Goal: Task Accomplishment & Management: Manage account settings

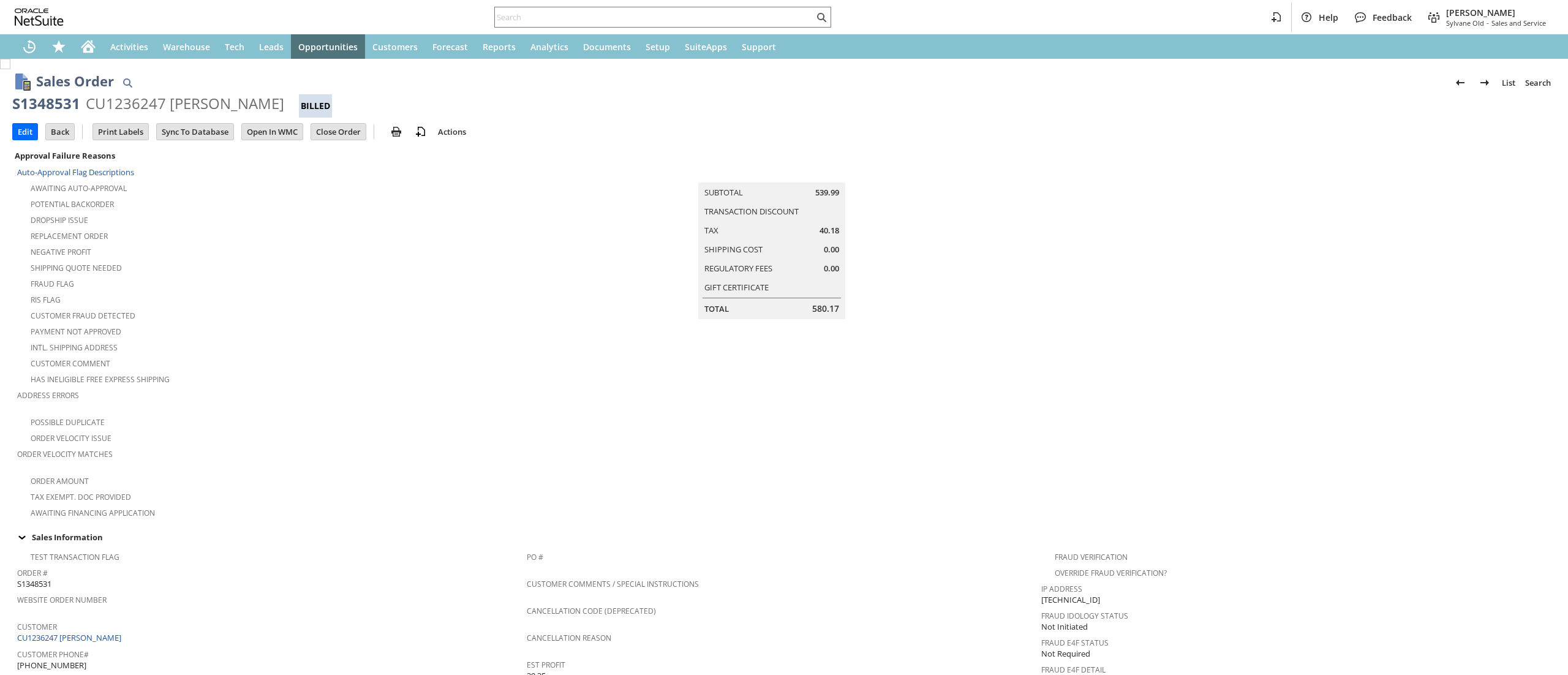
scroll to position [579, 0]
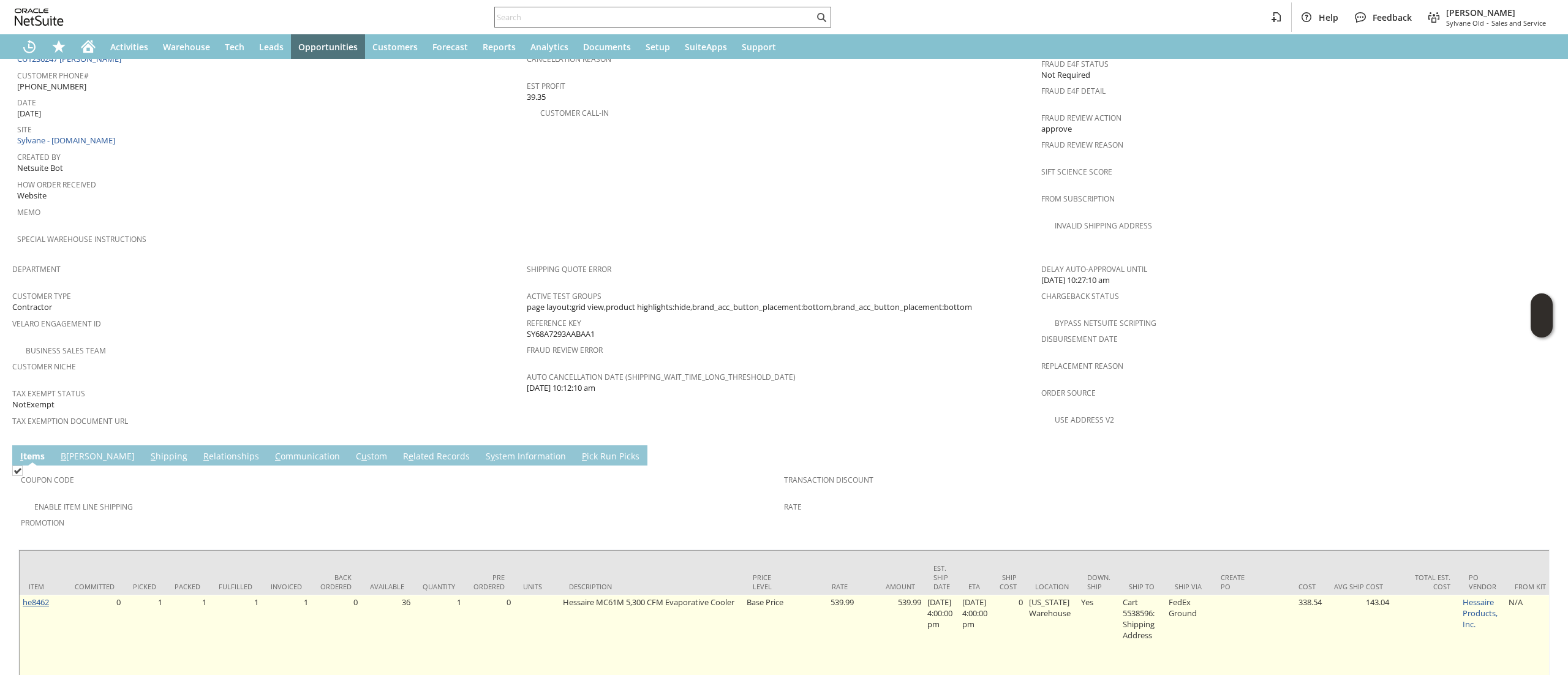
click at [33, 597] on link "he8462" at bounding box center [36, 602] width 26 height 11
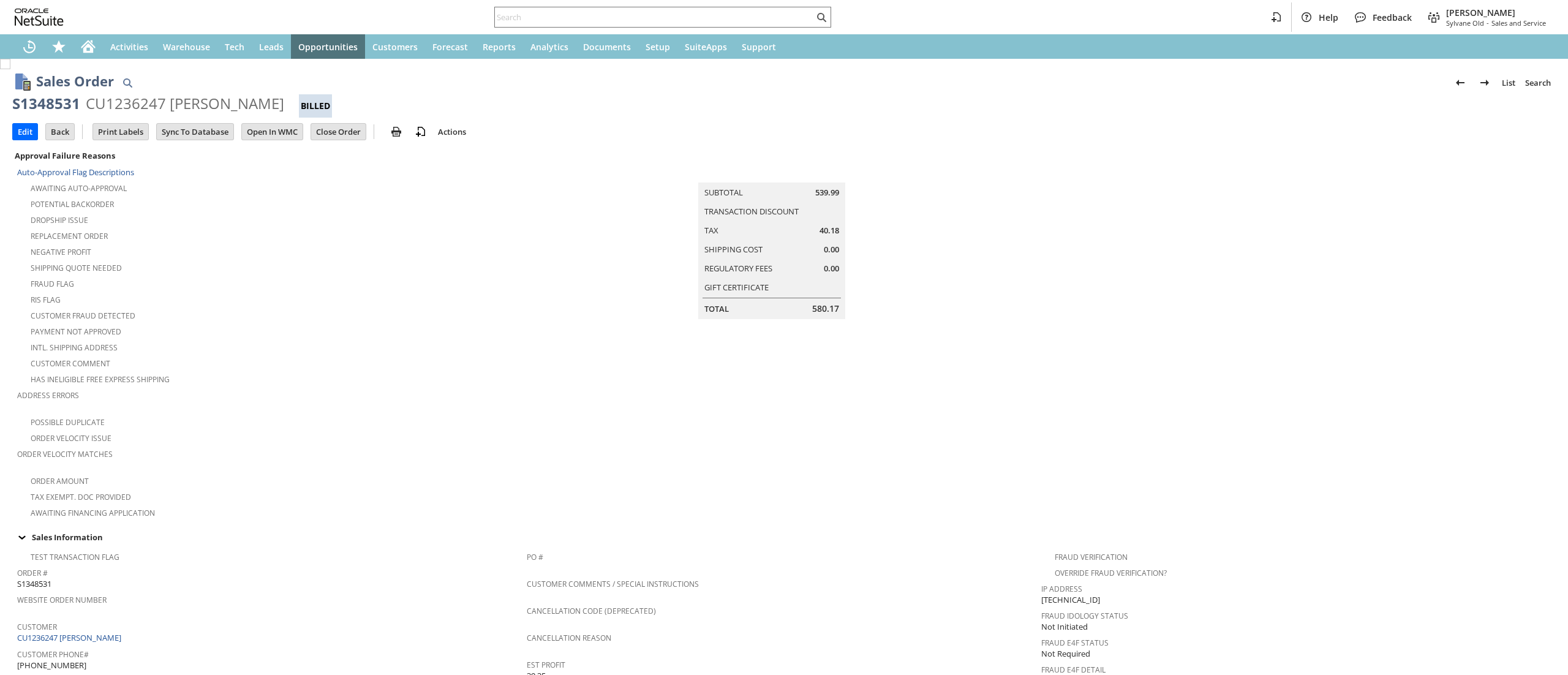
scroll to position [611, 0]
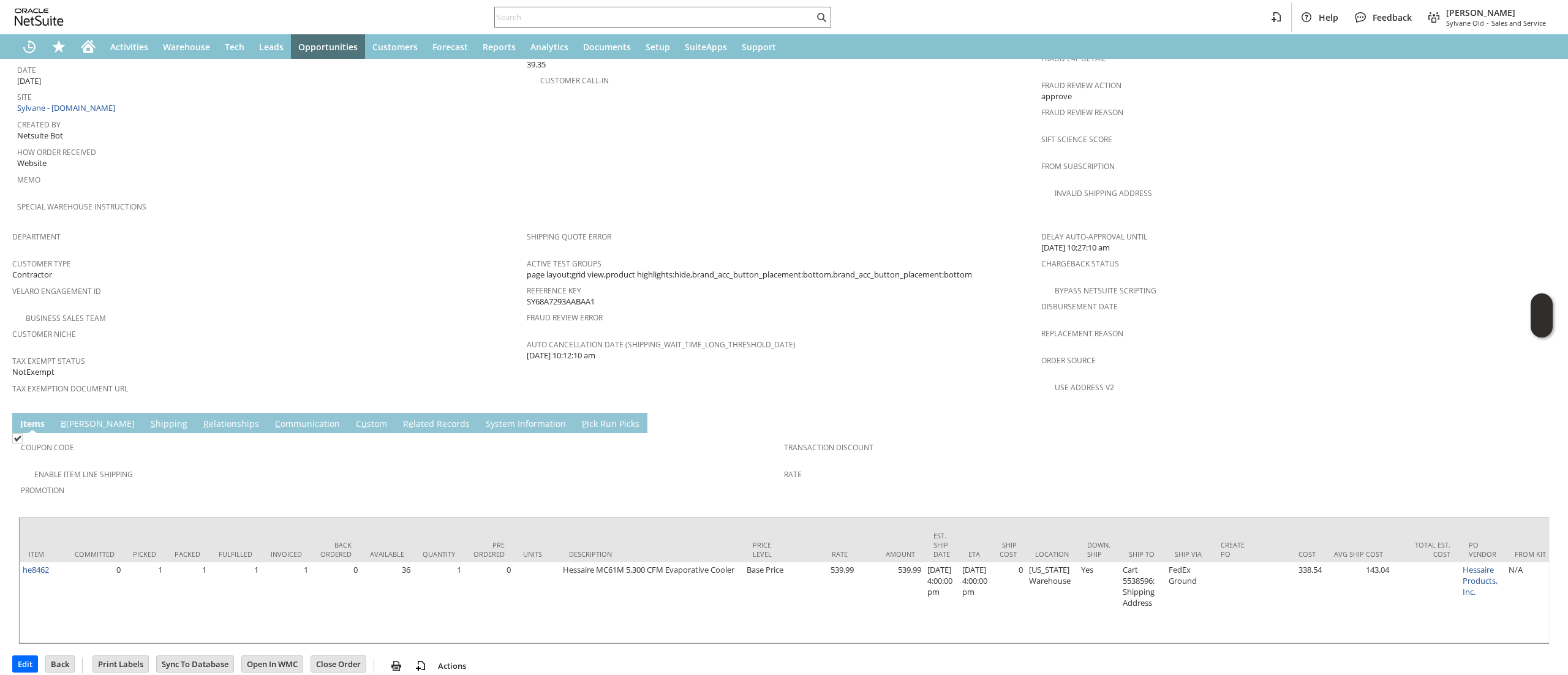
click at [482, 418] on link "S y stem Information" at bounding box center [525, 425] width 87 height 14
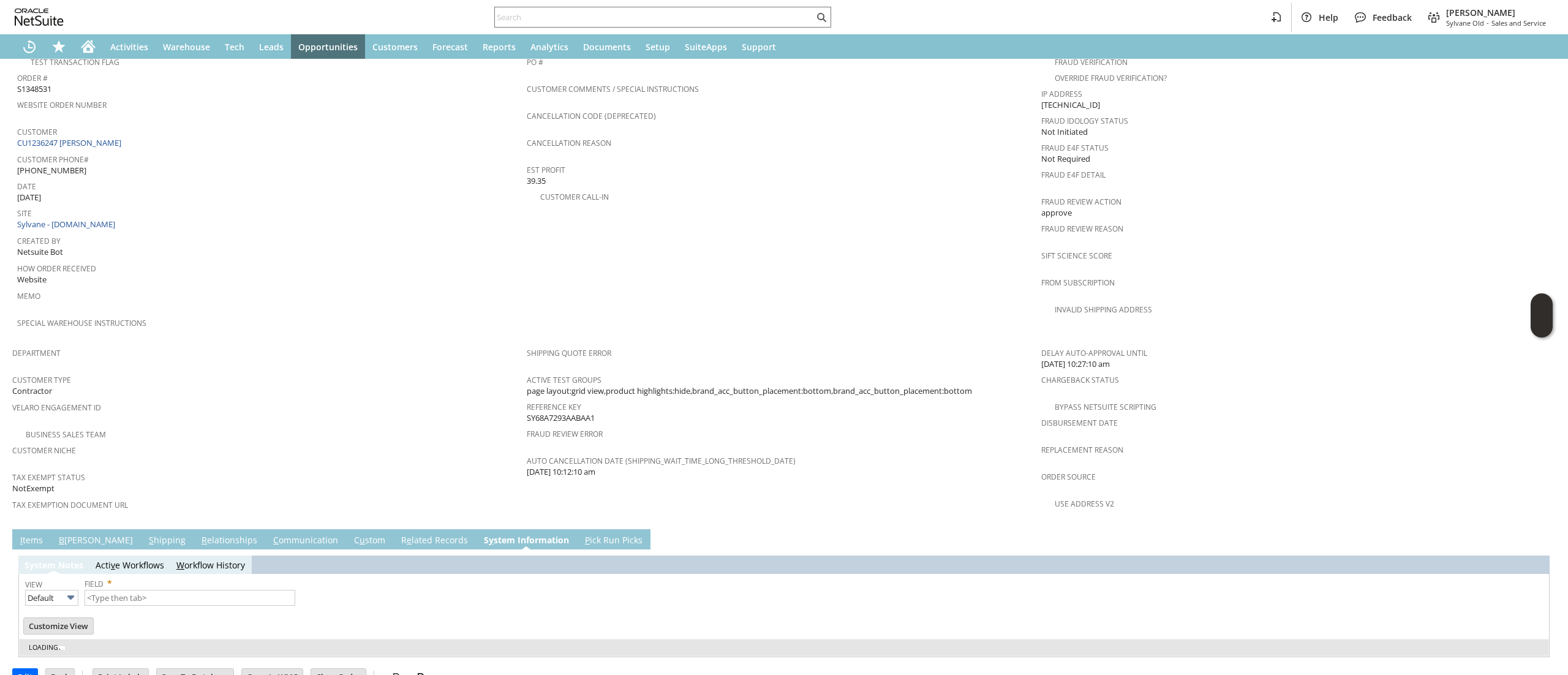
type input "1 to 25 of 99"
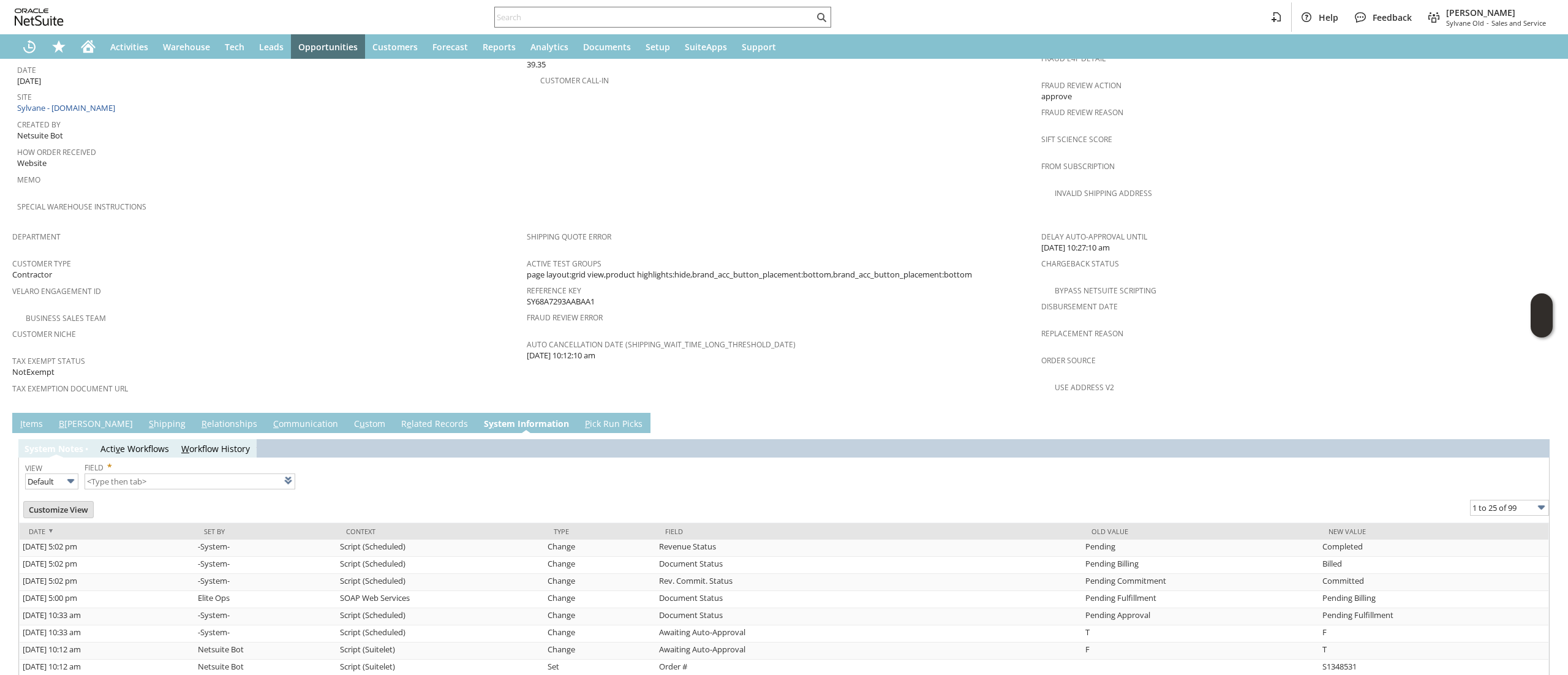
click at [399, 418] on link "R e lated Records" at bounding box center [435, 425] width 73 height 14
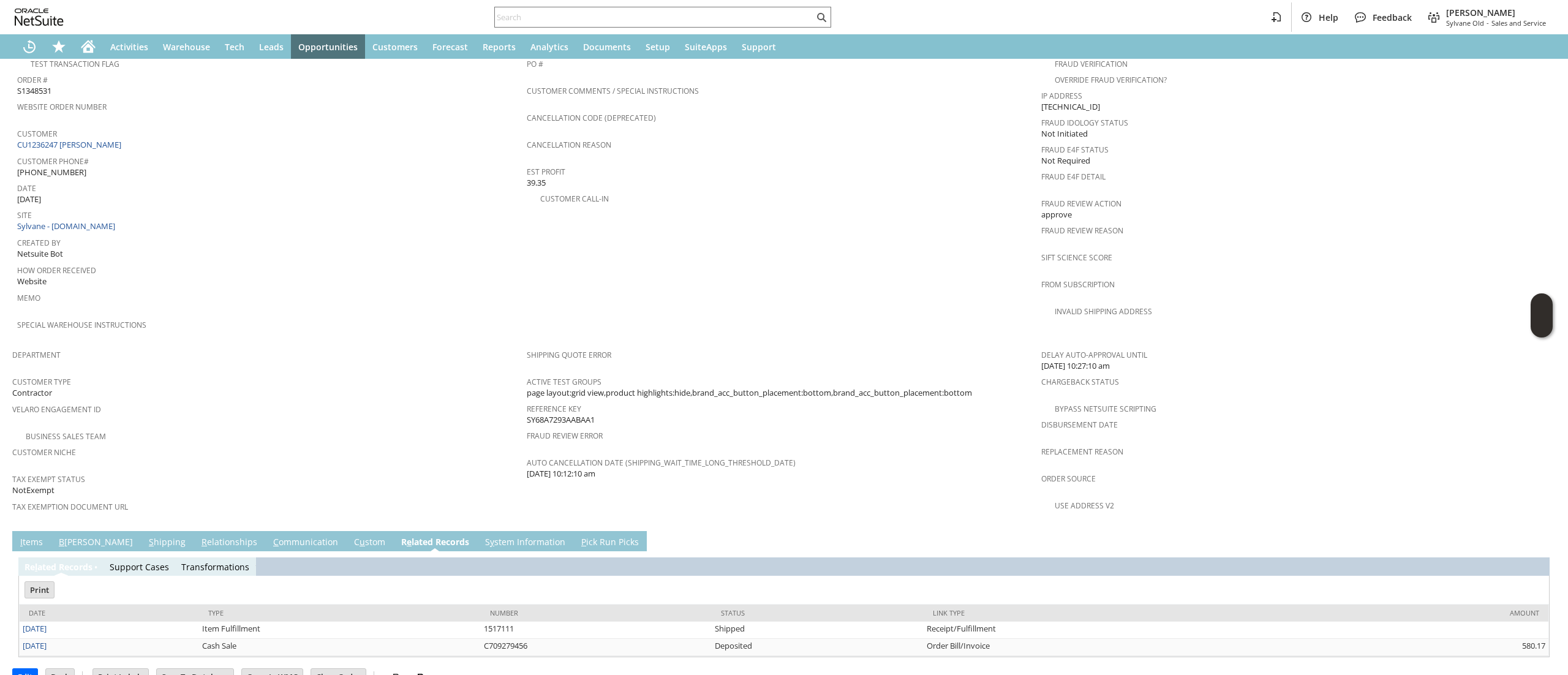
scroll to position [0, 0]
click at [42, 640] on link "8/21/2025" at bounding box center [35, 645] width 24 height 11
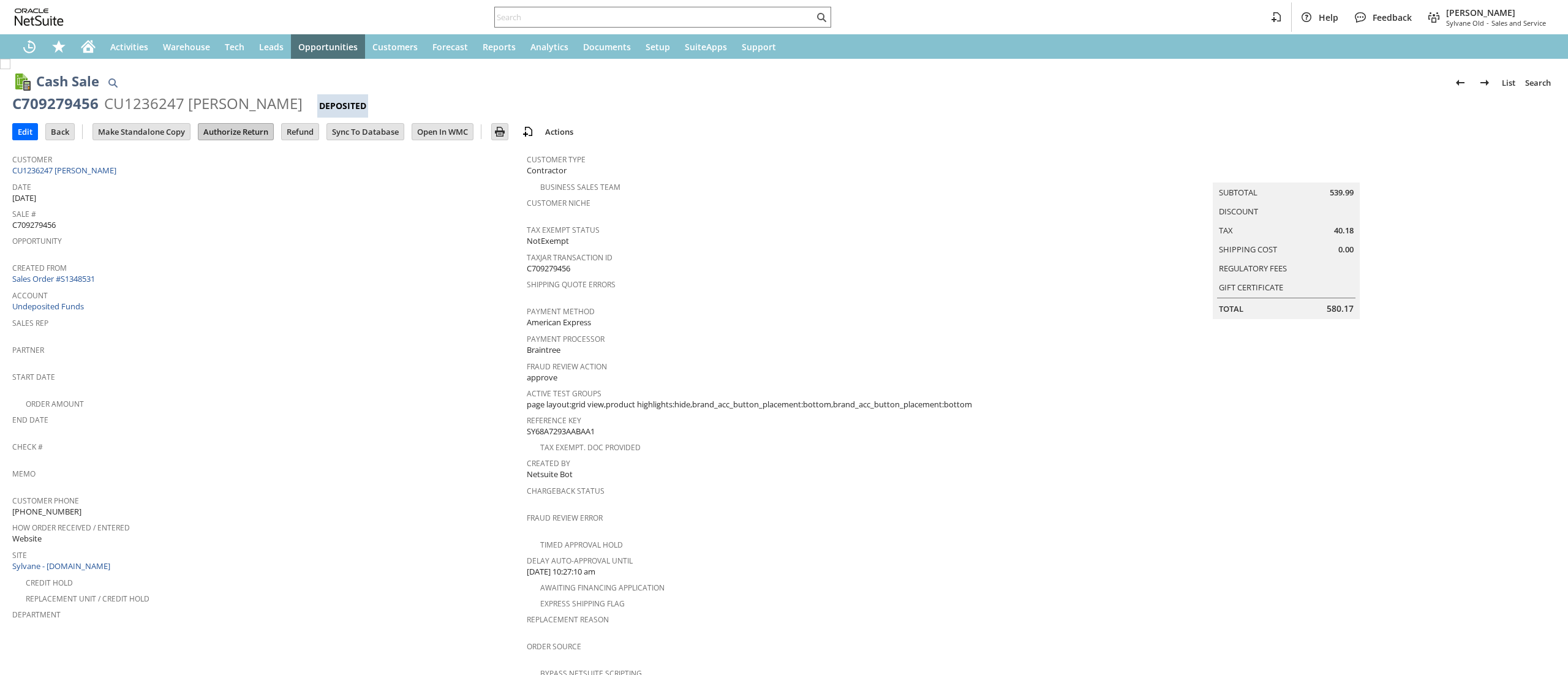
click at [237, 124] on input "Authorize Return" at bounding box center [235, 132] width 75 height 16
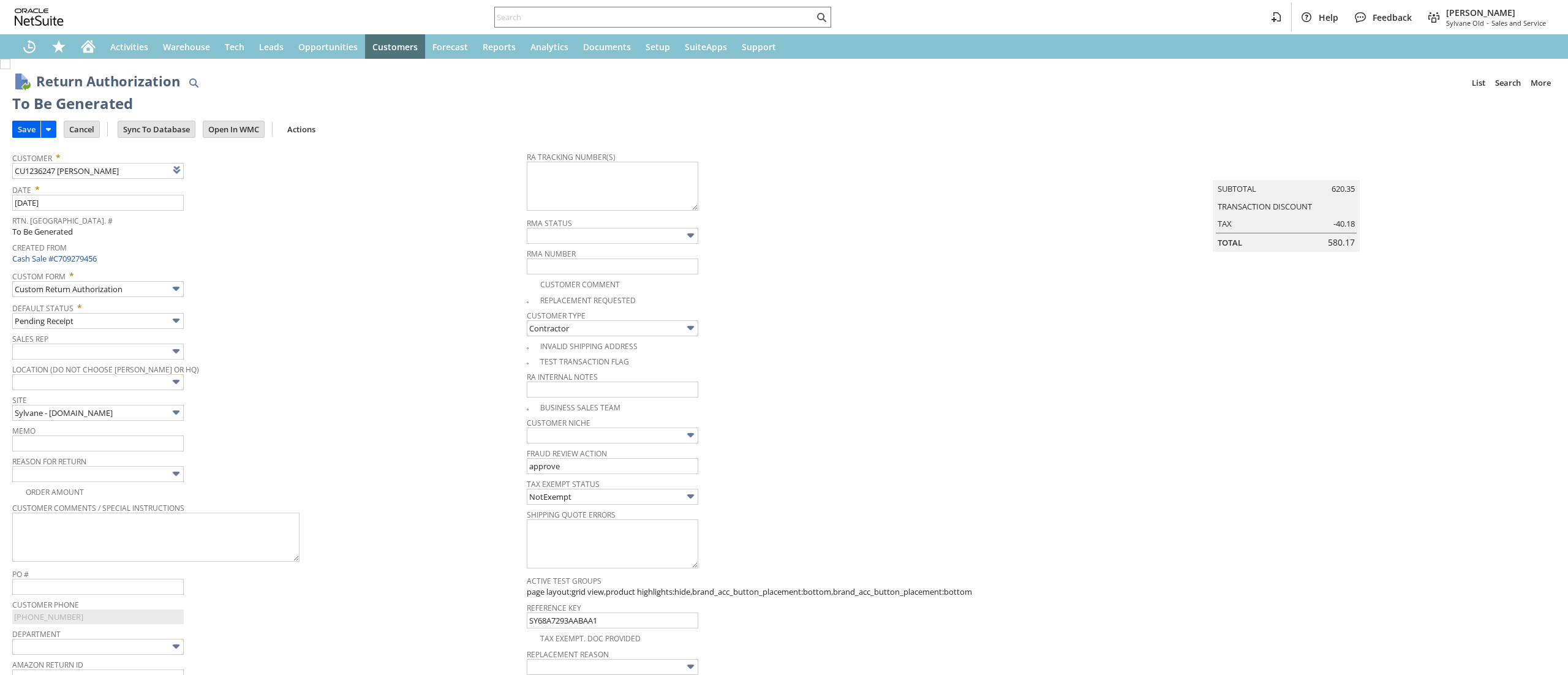
type input "Add"
type input "Copy Previous"
click at [39, 127] on input "Save" at bounding box center [27, 130] width 28 height 16
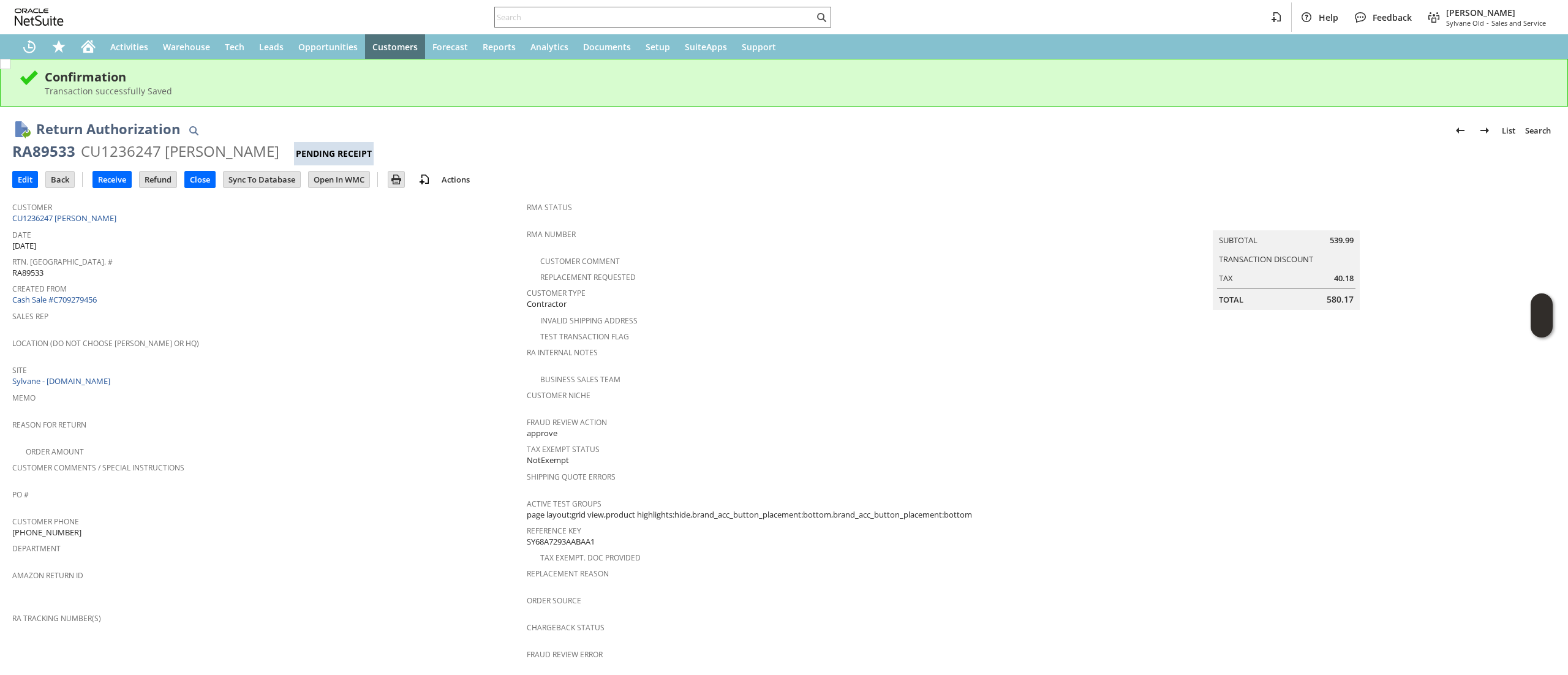
click at [172, 220] on div "Customer CU1236247 [PERSON_NAME]" at bounding box center [266, 211] width 508 height 26
copy tbody "CU1236247 [PERSON_NAME]"
click at [42, 152] on div "RA89533" at bounding box center [43, 152] width 63 height 20
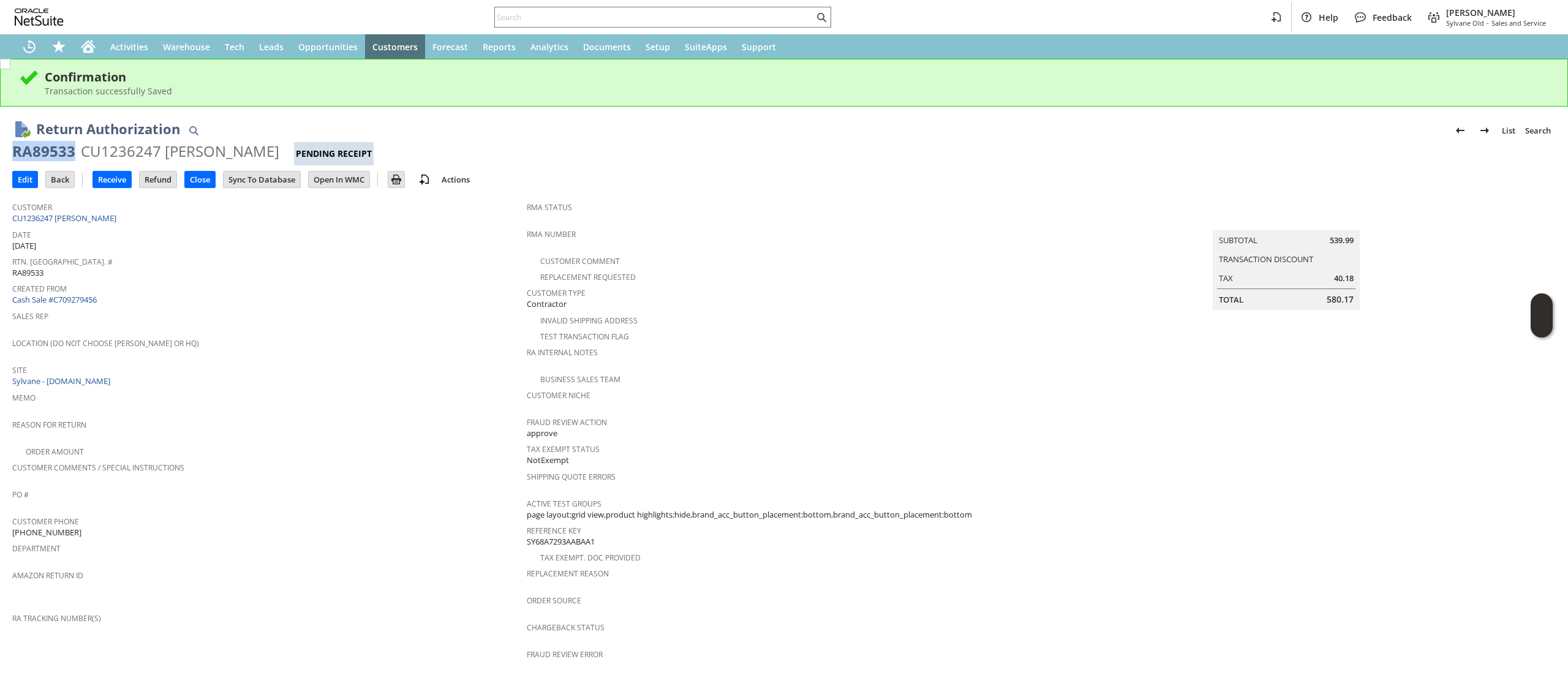
click at [42, 152] on div "RA89533" at bounding box center [43, 152] width 63 height 20
copy div "RA89533"
click at [196, 195] on td "Customer CU1236247 Weimin Wang" at bounding box center [269, 210] width 514 height 31
click at [165, 226] on span "Date" at bounding box center [266, 233] width 508 height 14
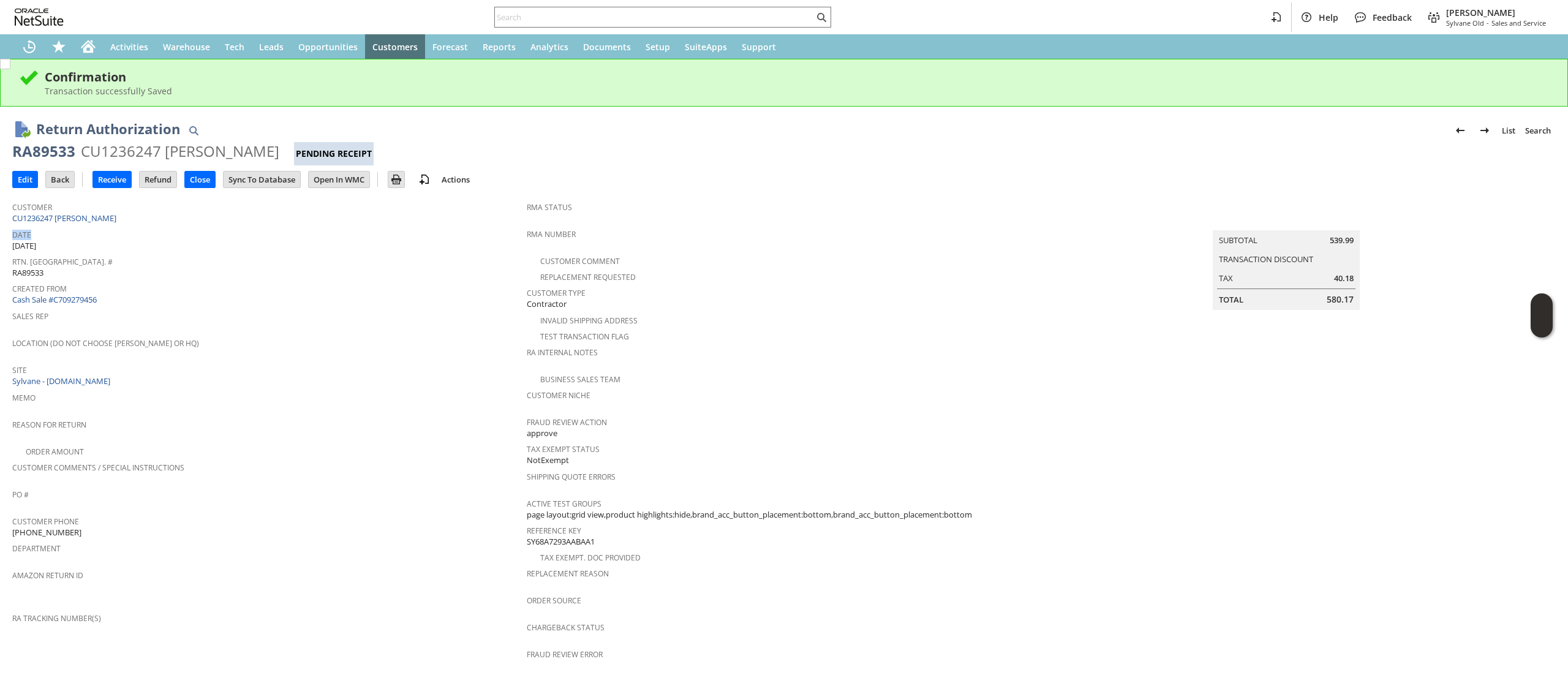
click at [165, 226] on span "Date" at bounding box center [266, 233] width 508 height 14
click at [170, 220] on div "Customer CU1236247 Weimin Wang" at bounding box center [266, 211] width 508 height 26
copy tbody "CU1236247 [PERSON_NAME]"
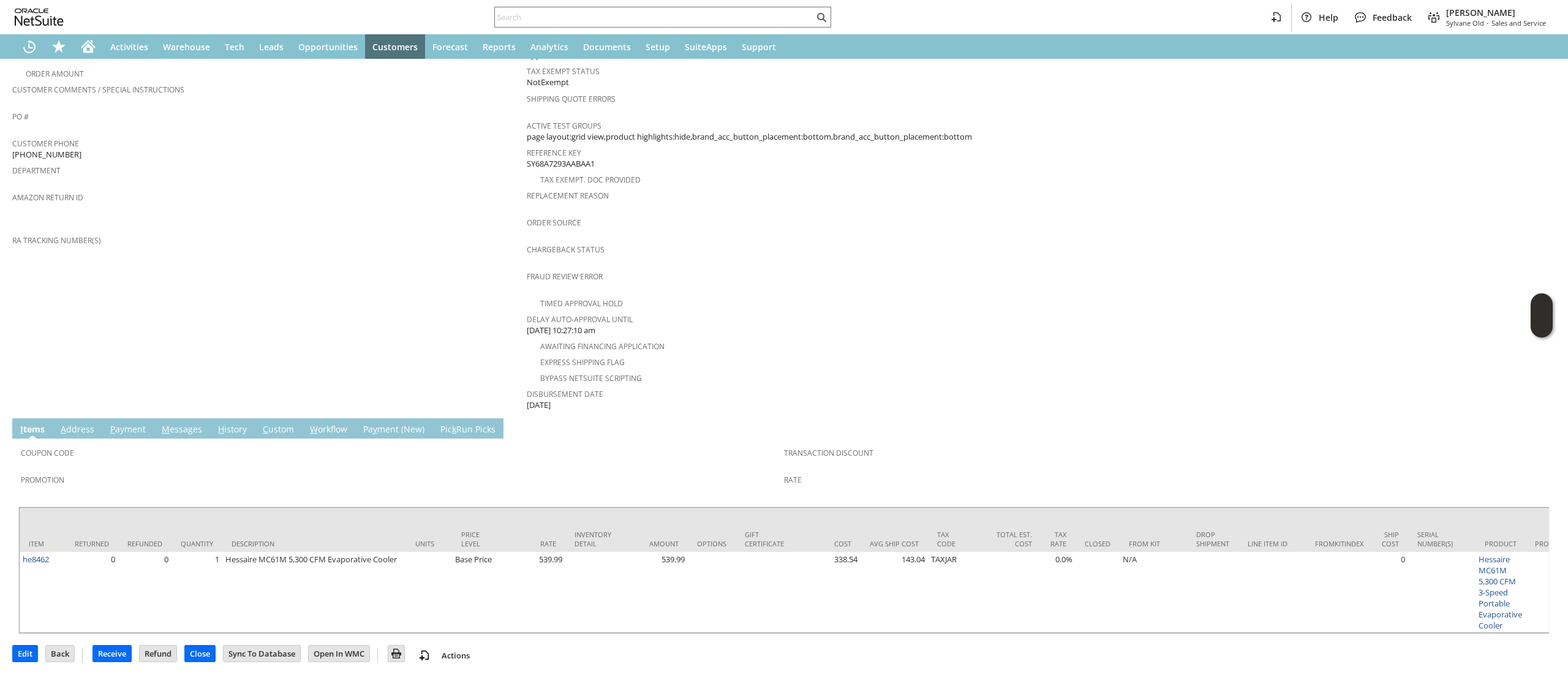
click at [92, 424] on link "A ddress" at bounding box center [78, 431] width 40 height 14
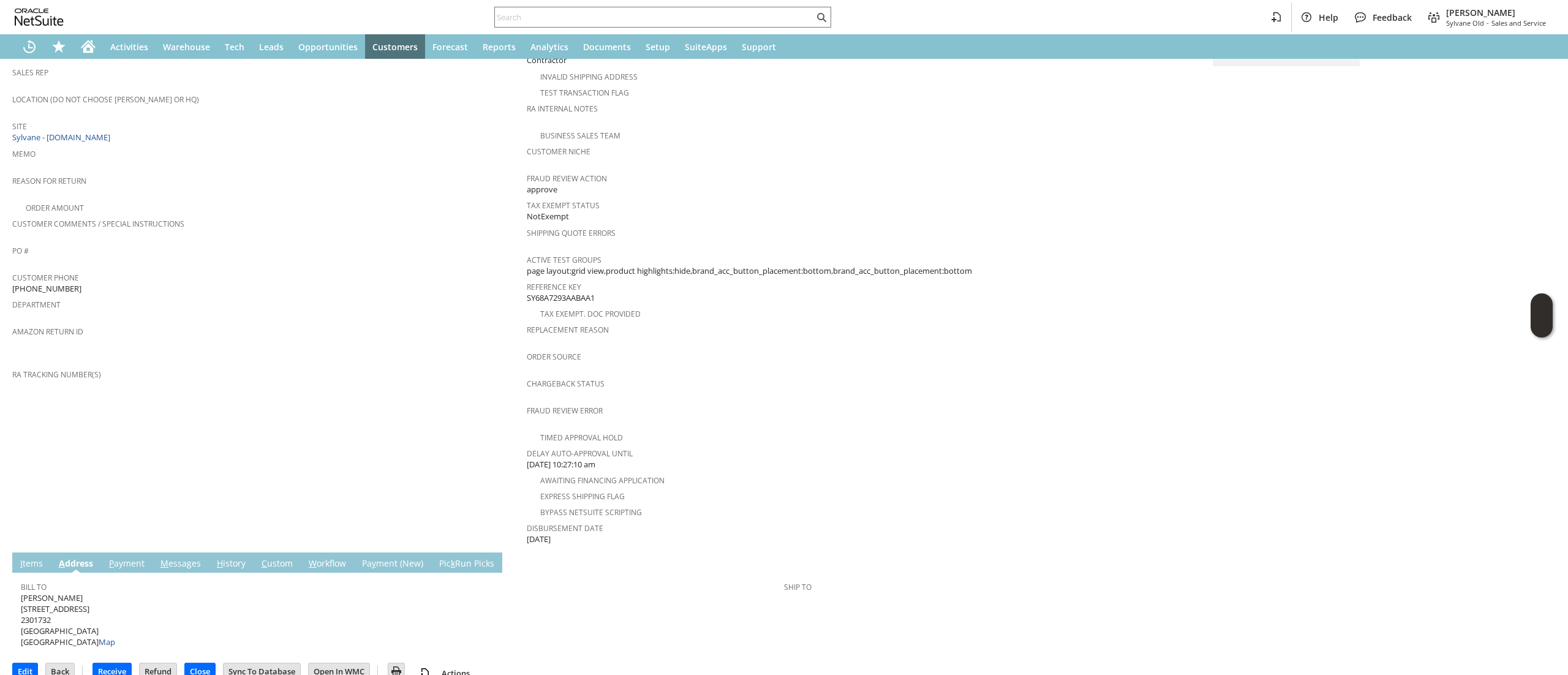
click at [84, 592] on span "Weimin Wang 7902 Hillmont Street 2301732 Houston TX 77040 United States Map" at bounding box center [68, 620] width 95 height 56
copy span "[STREET_ADDRESS]"
click at [1235, 426] on td "Summary Subtotal 539.99 Transaction Discount Tax 40.18 Total 580.17" at bounding box center [1299, 248] width 514 height 595
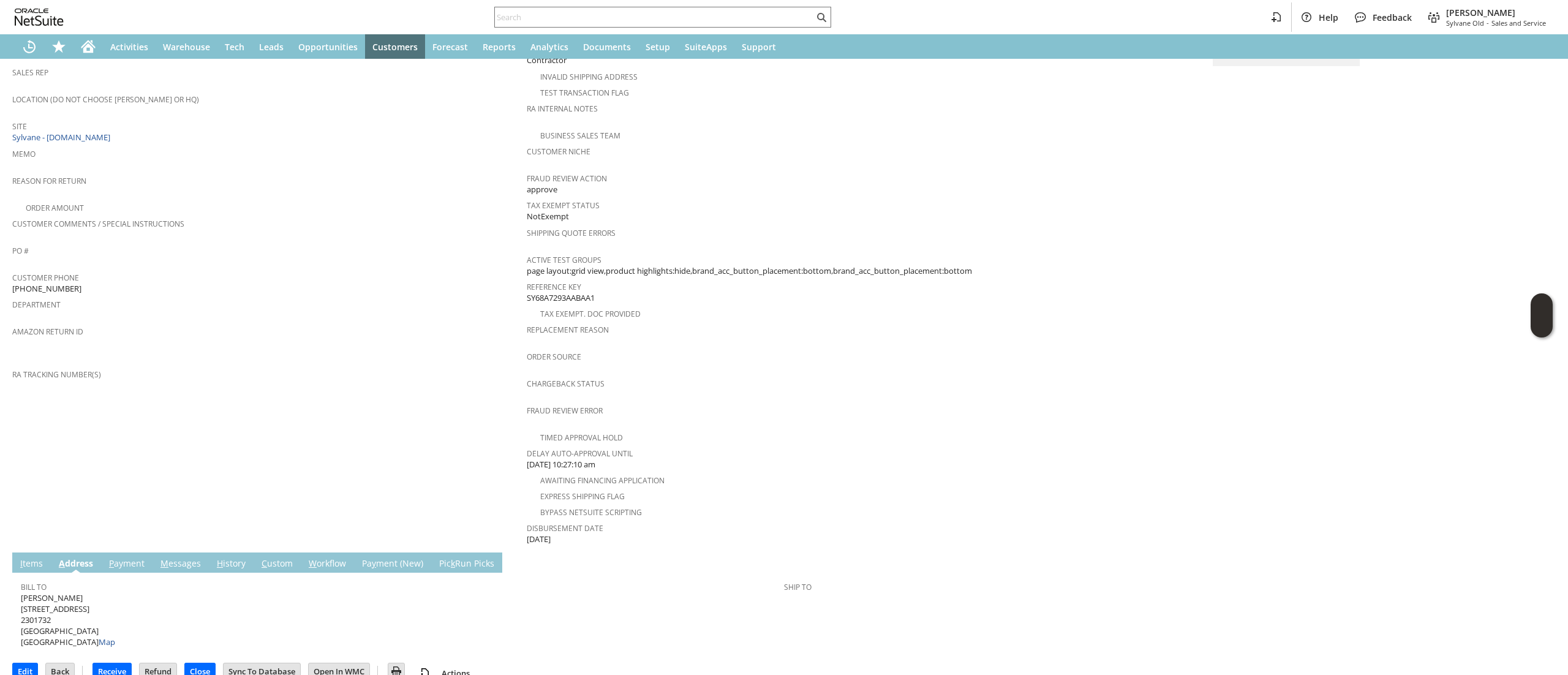
click at [86, 605] on span "Weimin Wang 7902 Hillmont Street 2301732 Houston TX 77040 United States Map" at bounding box center [68, 620] width 95 height 56
click at [82, 610] on span "Weimin Wang 7902 Hillmont Street 2301732 Houston TX 77040 United States Map" at bounding box center [68, 620] width 95 height 56
copy span "77040"
click at [27, 557] on link "I tems" at bounding box center [31, 564] width 29 height 14
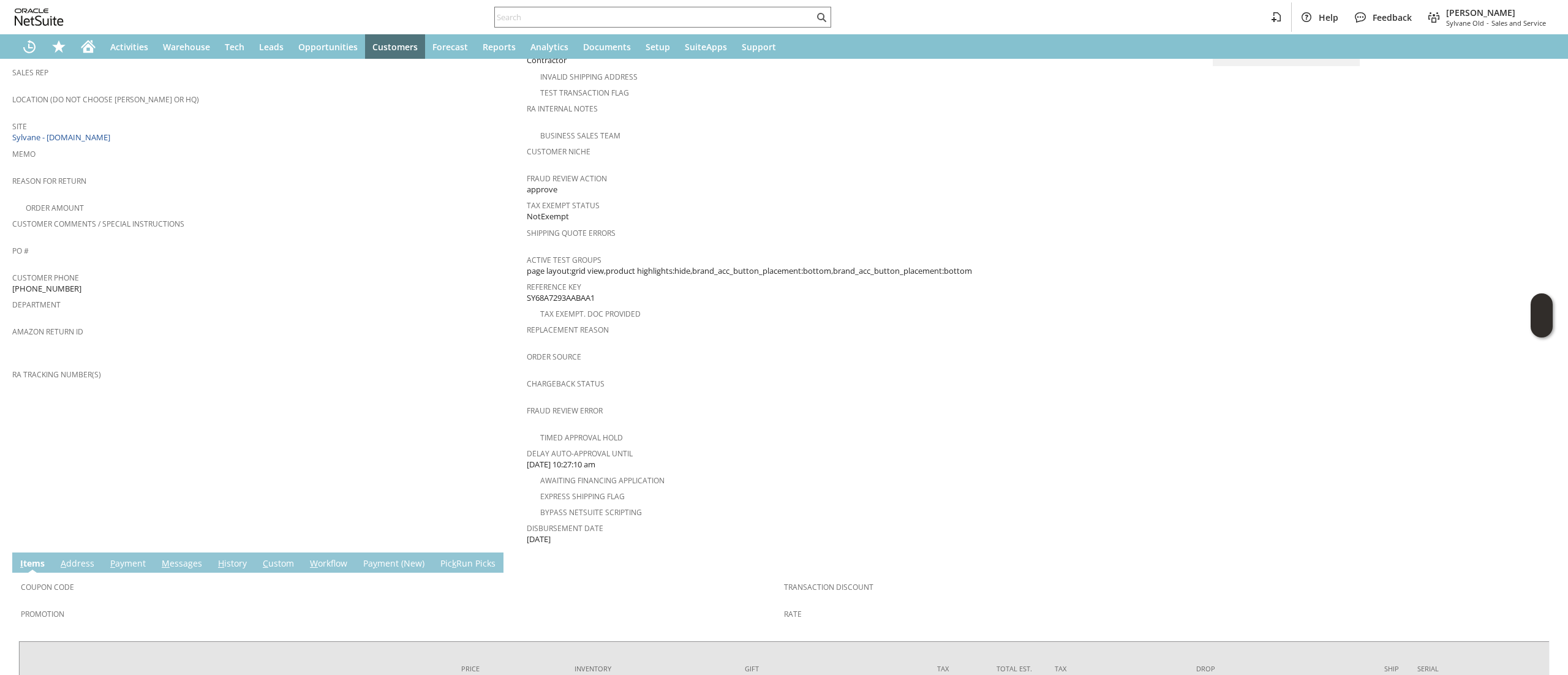
scroll to position [378, 0]
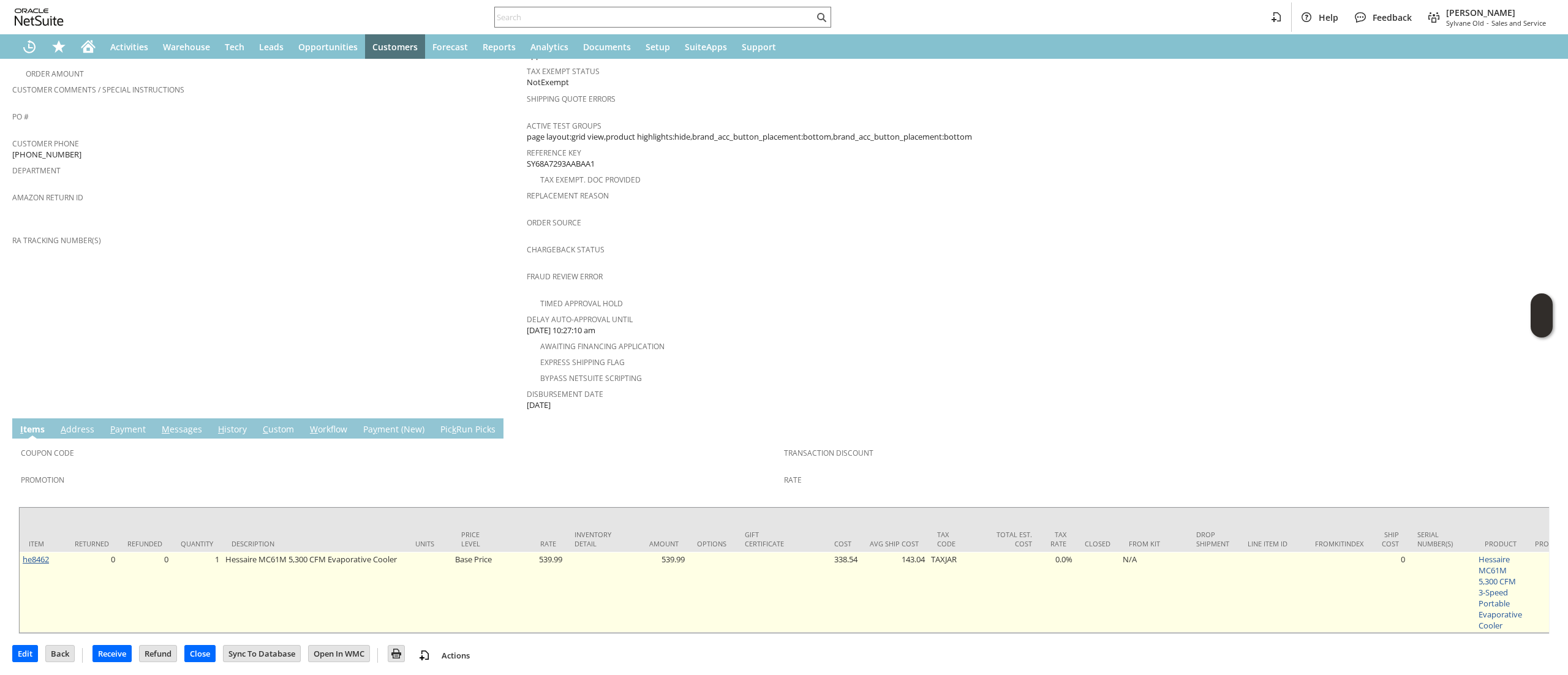
click at [37, 554] on link "he8462" at bounding box center [36, 559] width 26 height 11
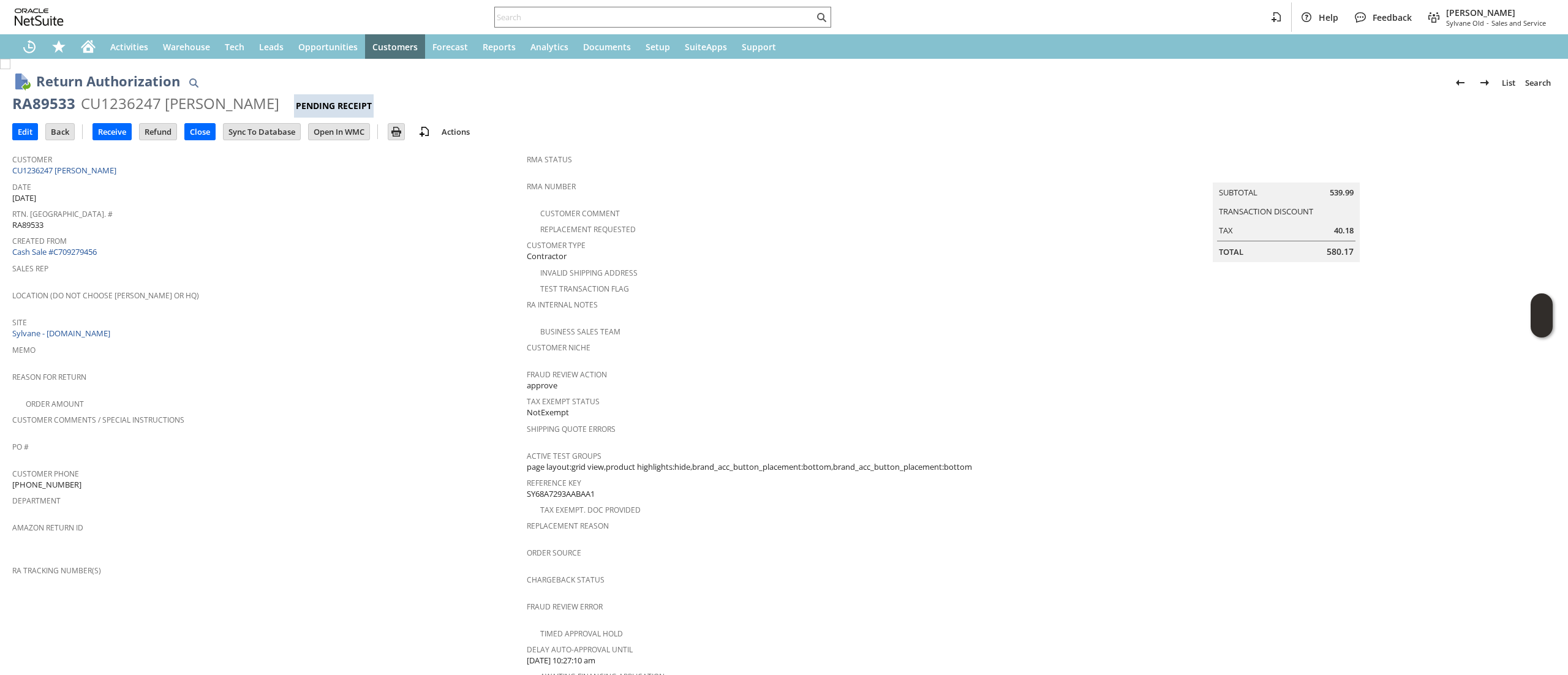
click at [21, 117] on div "RA89533 CU1236247 [PERSON_NAME] Pending Receipt" at bounding box center [784, 106] width 1544 height 24
click at [21, 124] on td "Edit" at bounding box center [25, 132] width 26 height 17
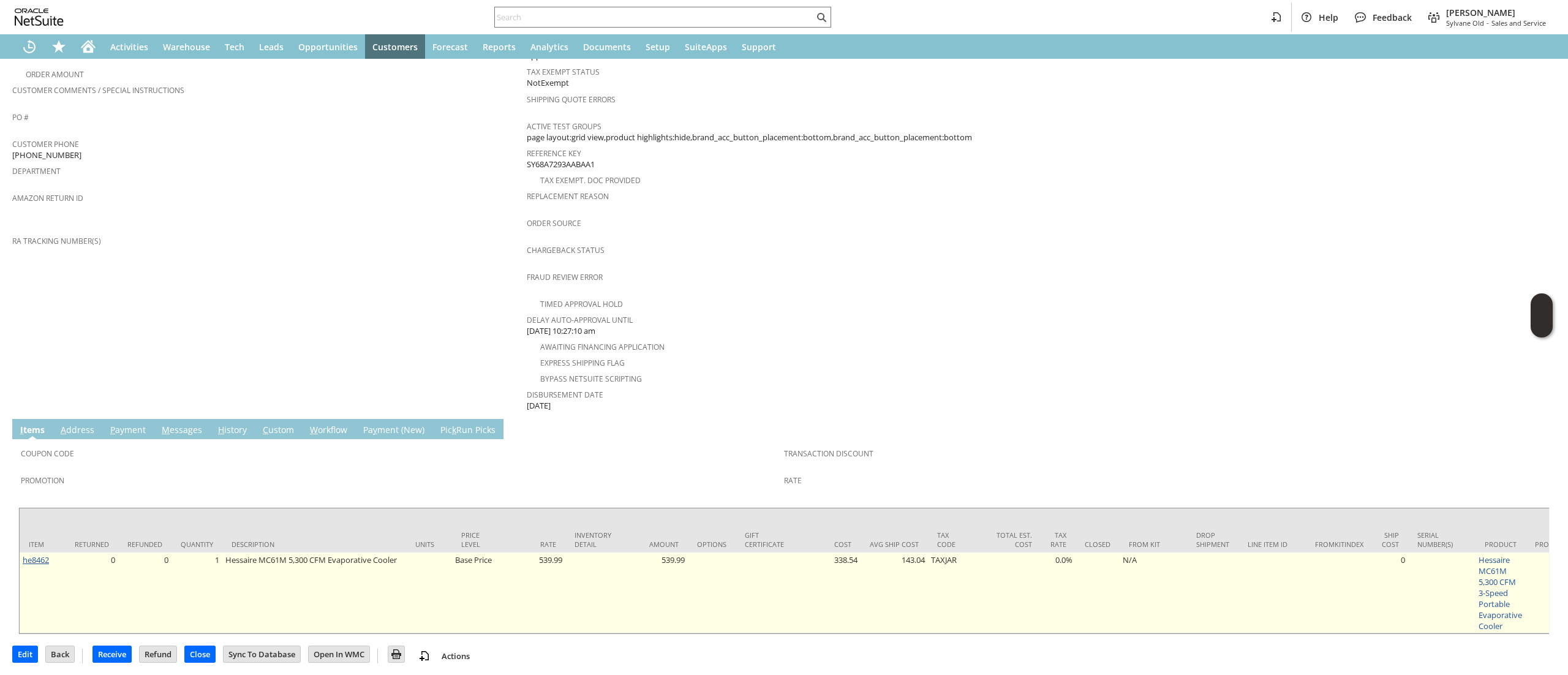
click at [47, 554] on link "he8462" at bounding box center [36, 559] width 26 height 11
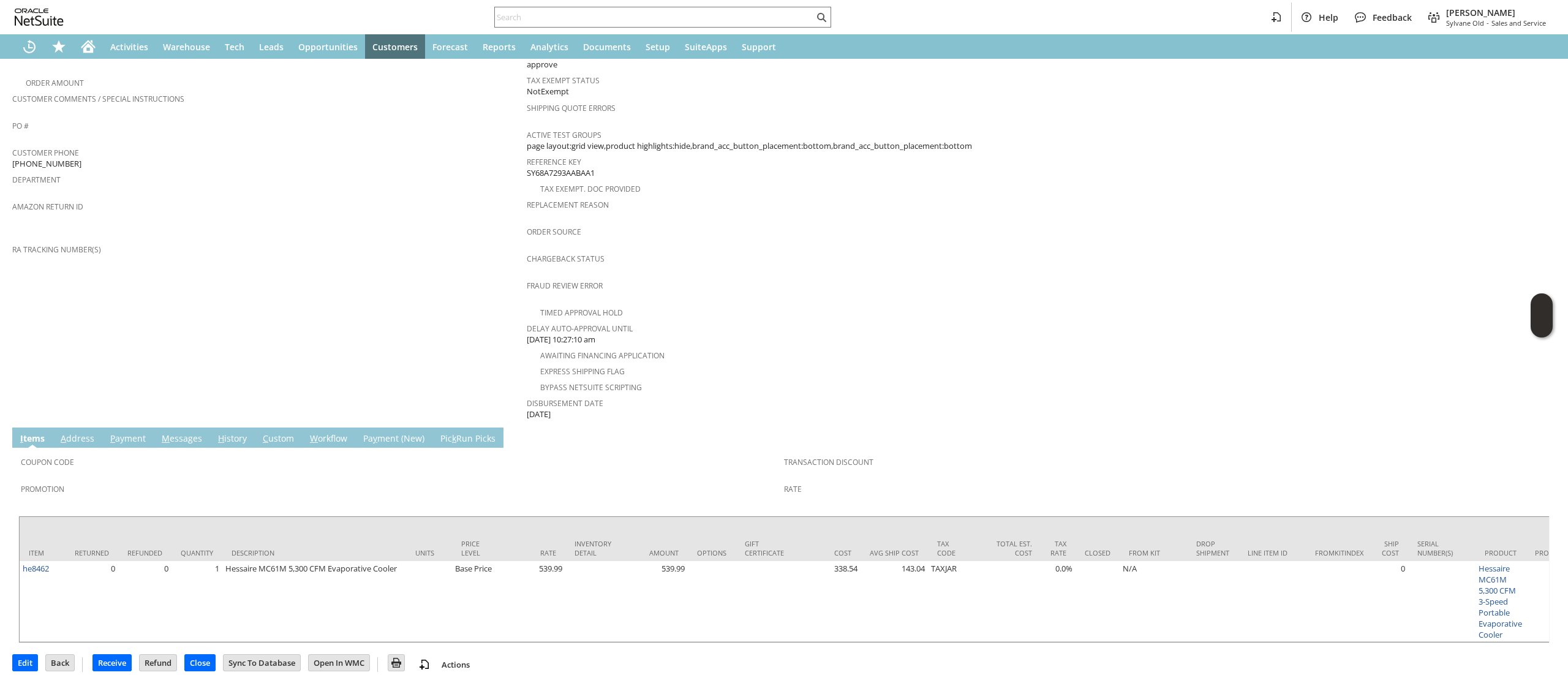
scroll to position [330, 0]
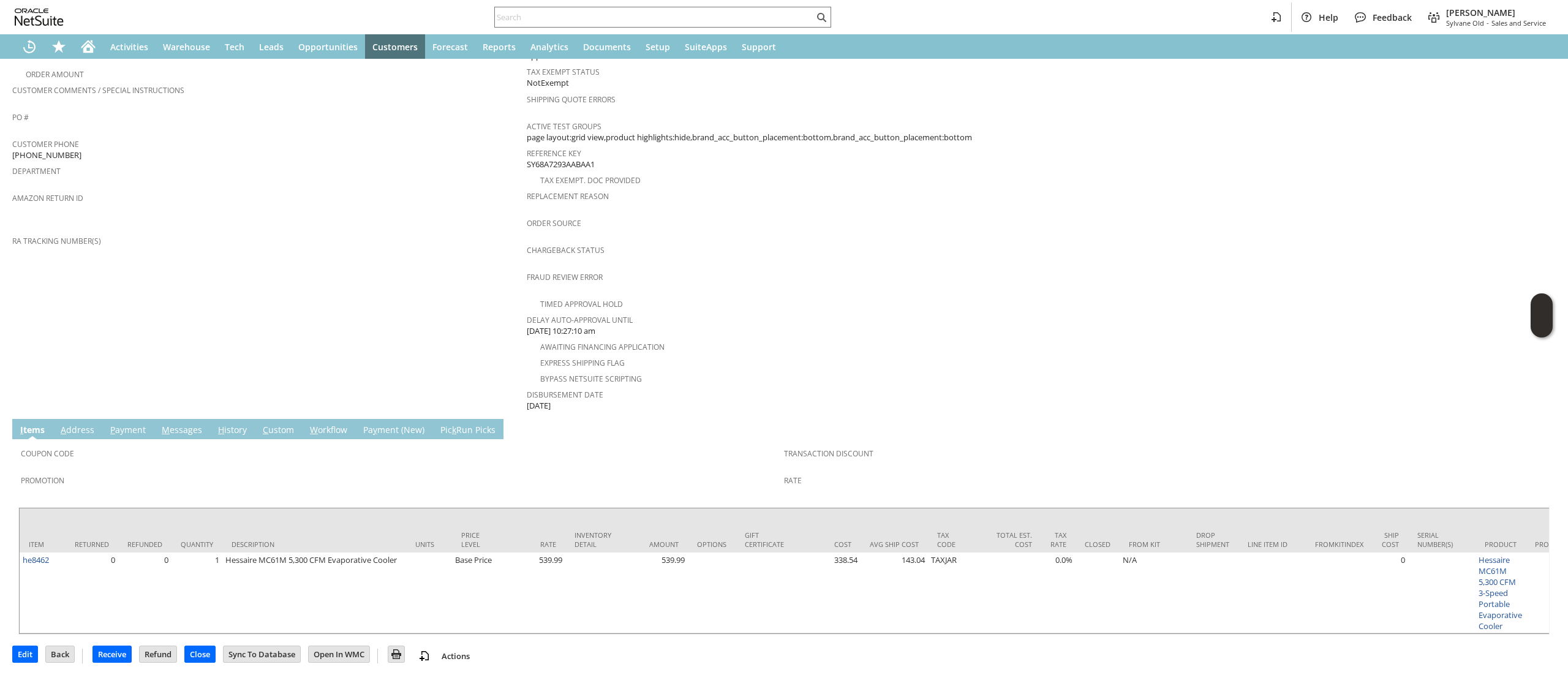
click at [182, 419] on td "M essages" at bounding box center [181, 429] width 57 height 20
click at [184, 387] on td "Customer CU1236247 [PERSON_NAME] Date [DATE] [GEOGRAPHIC_DATA]. [GEOGRAPHIC_DAT…" at bounding box center [269, 115] width 514 height 595
click at [175, 424] on link "M essages" at bounding box center [181, 431] width 47 height 14
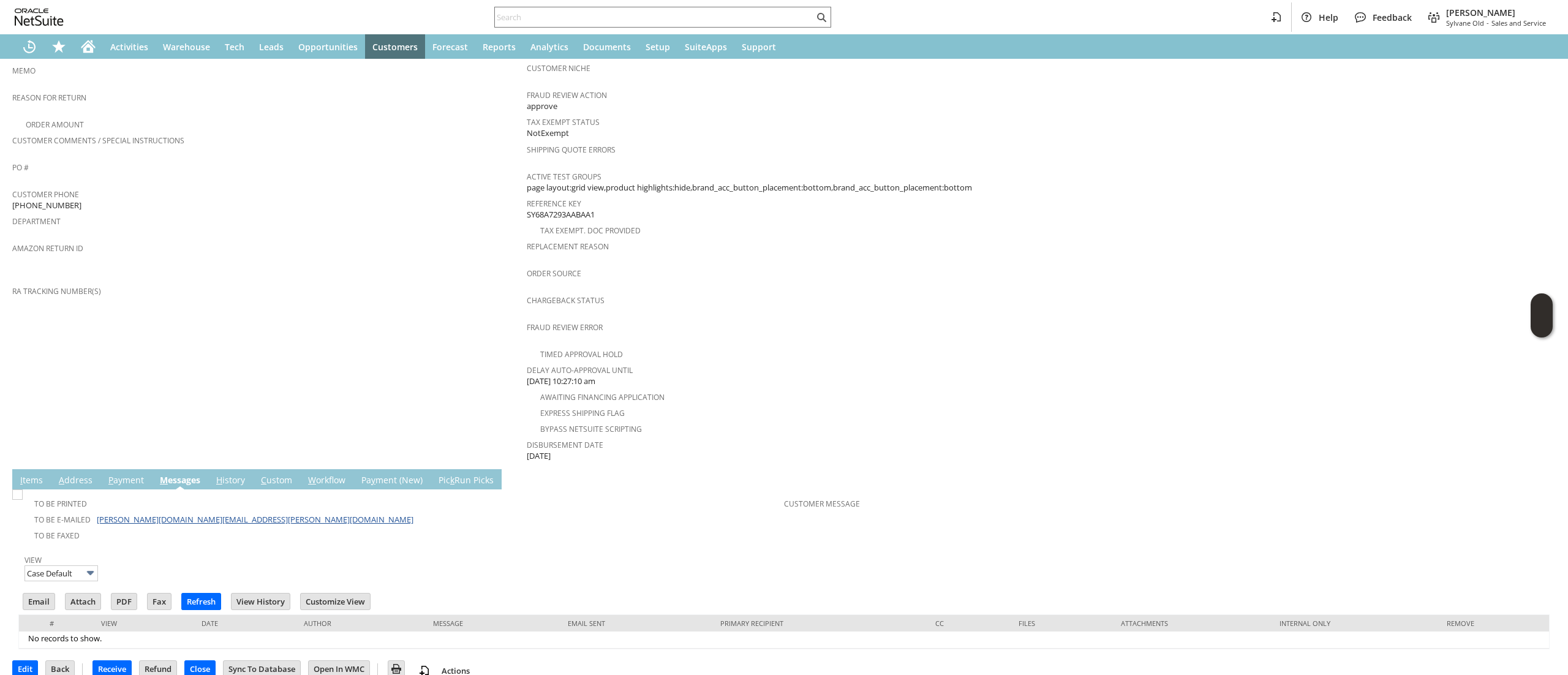
scroll to position [0, 0]
drag, startPoint x: 255, startPoint y: 504, endPoint x: 96, endPoint y: 502, distance: 159.0
click at [96, 511] on td "To Be E-mailed raymond.wang@goldenstones.com" at bounding box center [403, 519] width 764 height 16
click at [97, 514] on link "[PERSON_NAME][DOMAIN_NAME][EMAIL_ADDRESS][PERSON_NAME][DOMAIN_NAME]" at bounding box center [255, 519] width 317 height 11
copy link "[PERSON_NAME][DOMAIN_NAME][EMAIL_ADDRESS][PERSON_NAME][DOMAIN_NAME]"
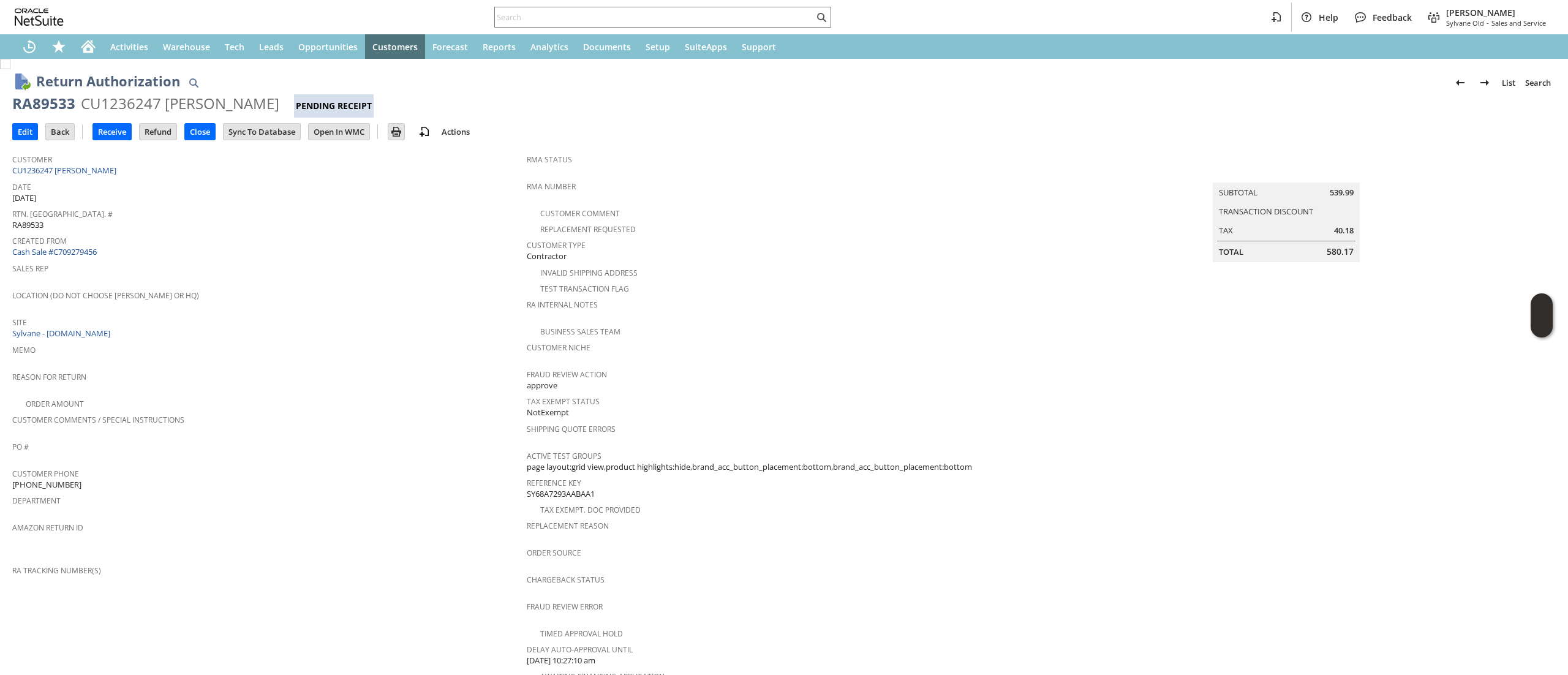
click at [61, 106] on div "RA89533" at bounding box center [43, 104] width 63 height 20
copy div "RA89533"
click at [4, 152] on div "Return Authorization List Search RA89533 CU1236247 Weimin Wang Pending Receipt …" at bounding box center [784, 516] width 1568 height 915
click at [25, 130] on input "Edit" at bounding box center [25, 132] width 25 height 16
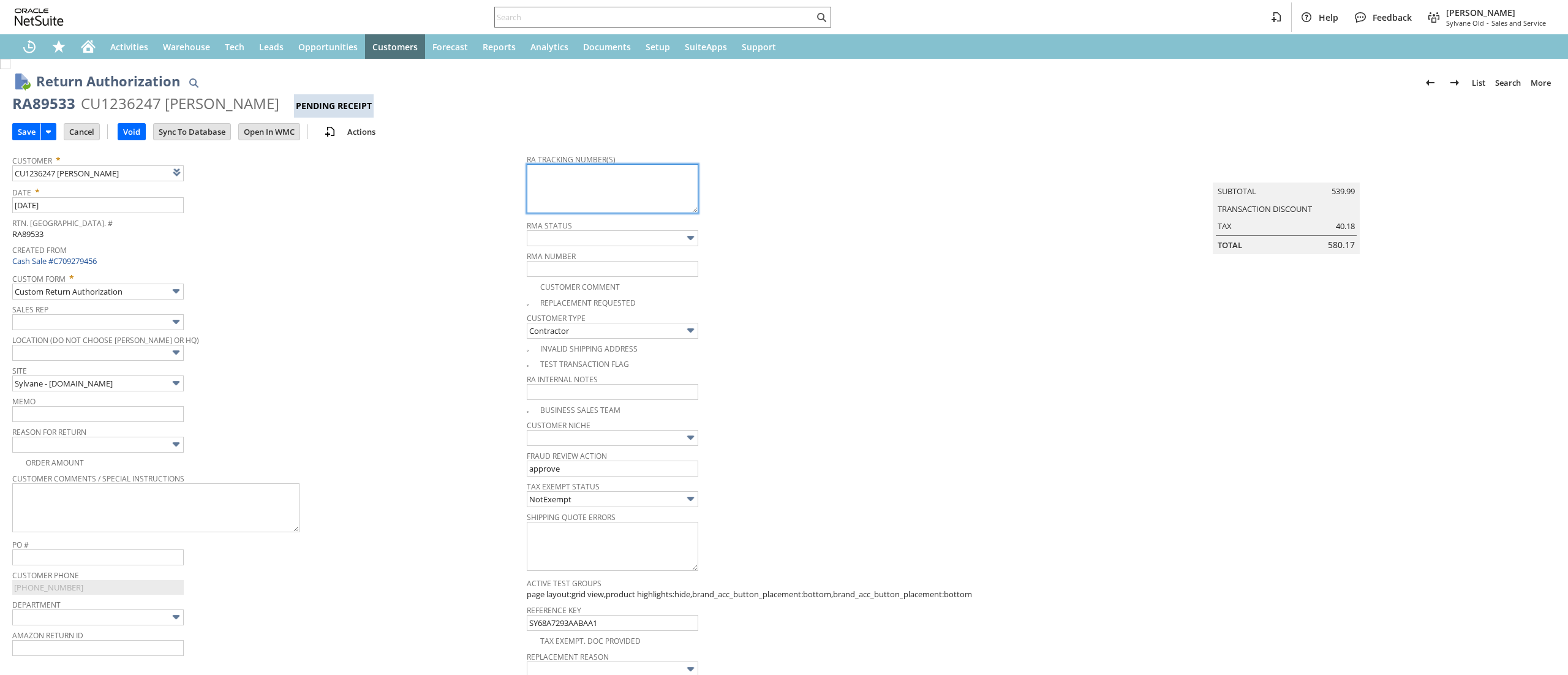
click at [613, 201] on textarea at bounding box center [613, 188] width 171 height 49
paste textarea "791926722296"
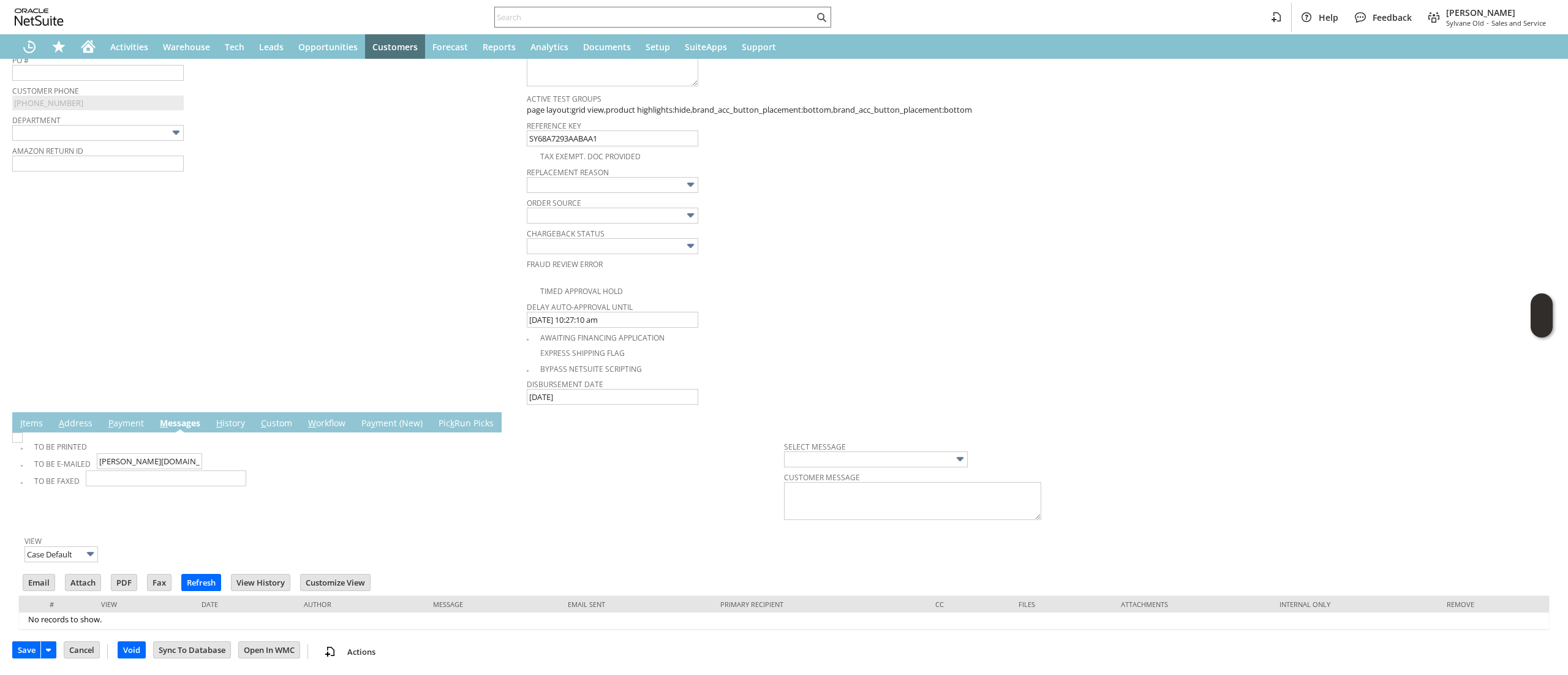
type textarea "791926722296 Email Label"
click at [31, 418] on link "I tems" at bounding box center [31, 425] width 29 height 14
type input "Add"
type input "Copy Previous"
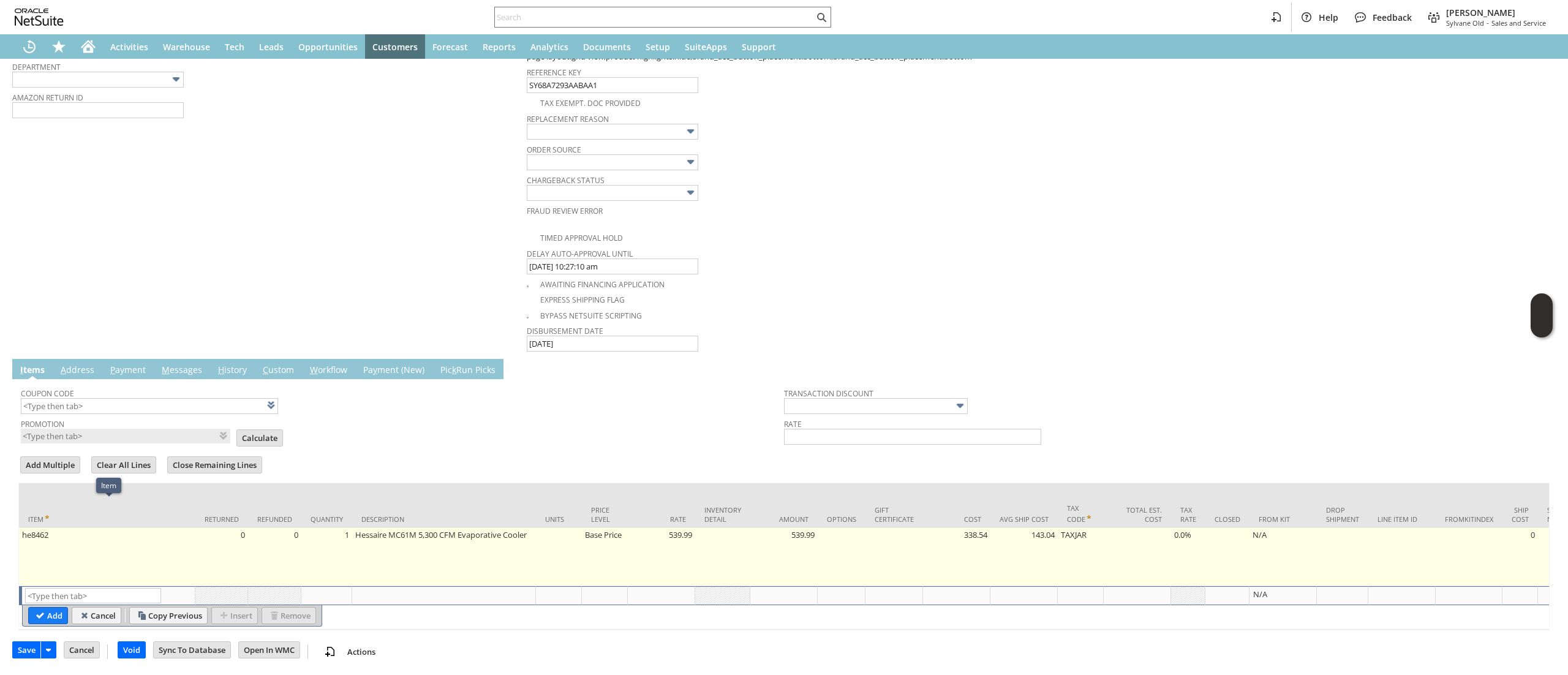
click at [77, 563] on td "he8462" at bounding box center [107, 557] width 176 height 58
type input "Base Price"
type input "he8462"
type input "OK"
type input "Make Copy"
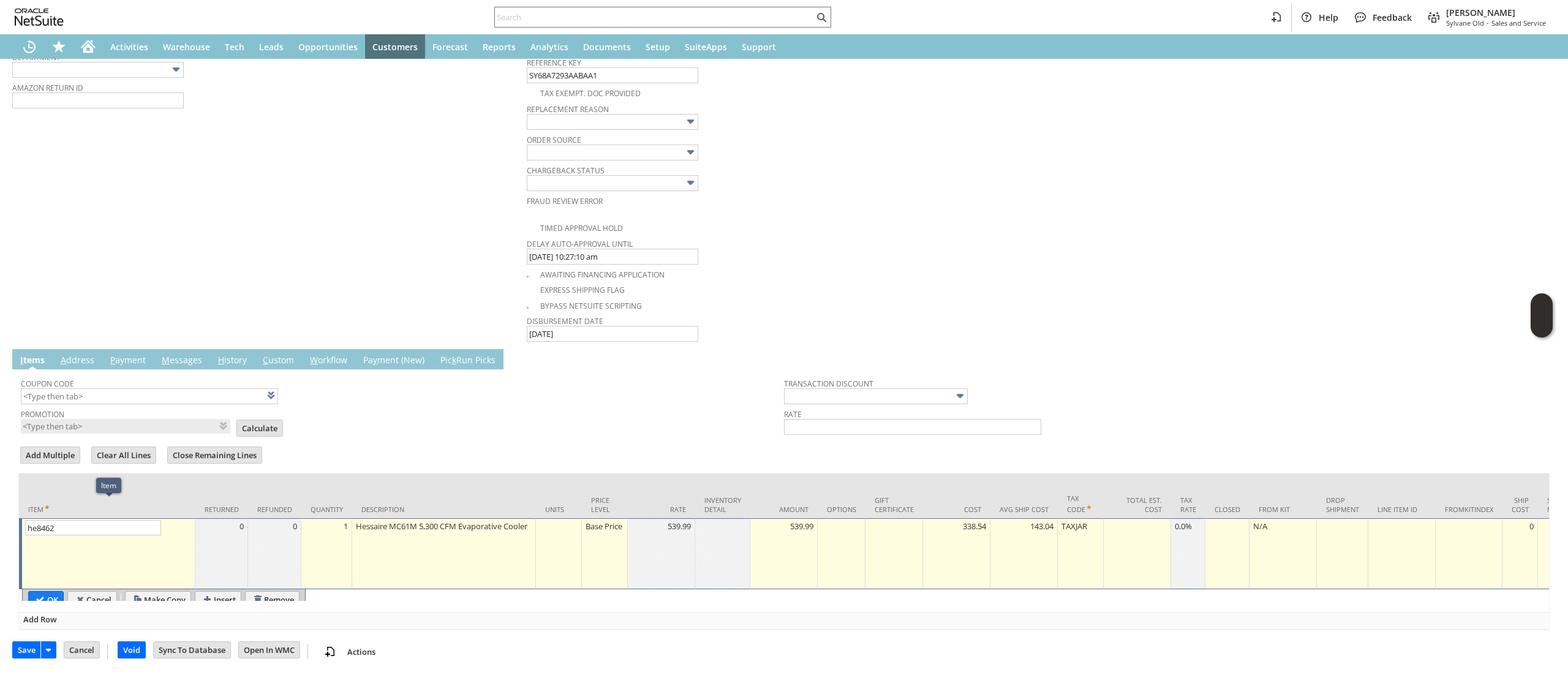
scroll to position [570, 0]
click at [52, 591] on input "OK" at bounding box center [46, 599] width 34 height 16
type input "Add"
type input "Copy Previous"
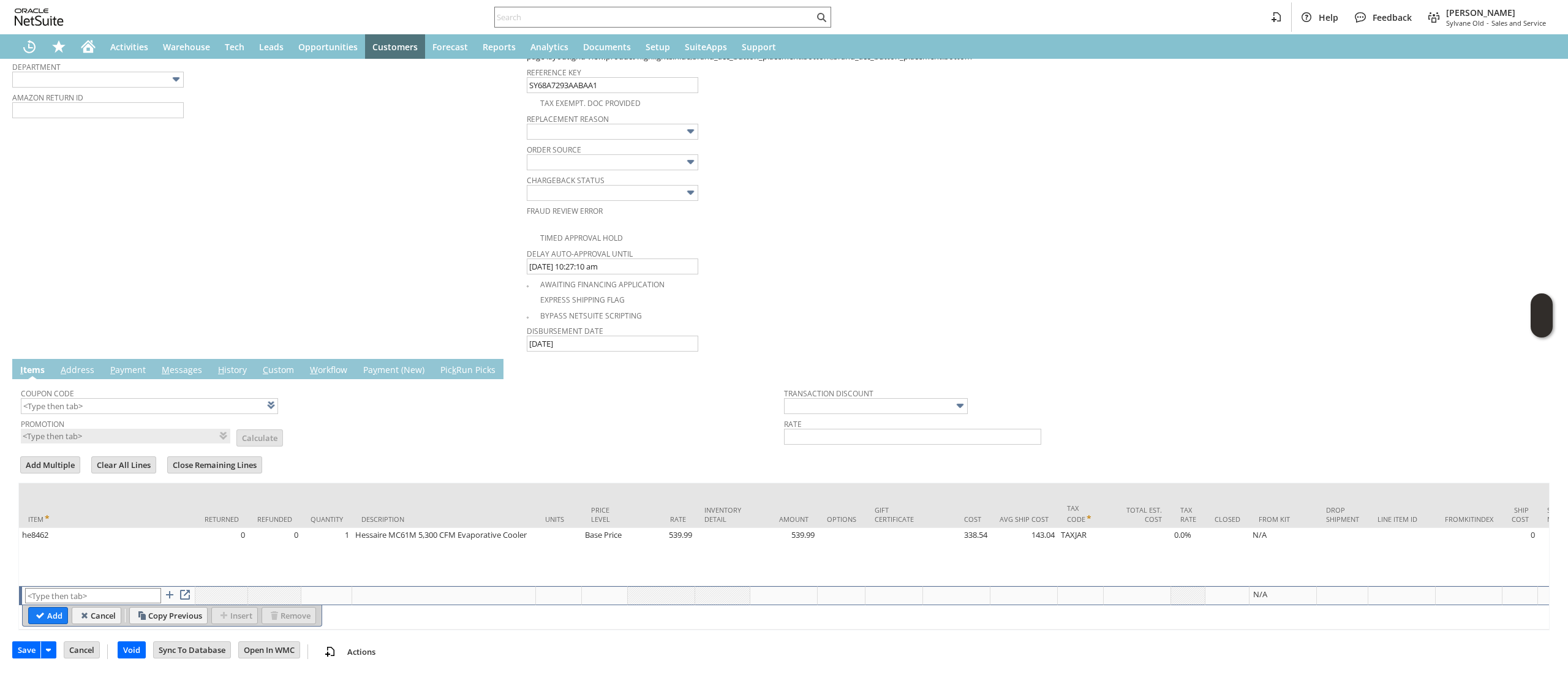
click at [61, 588] on input "text" at bounding box center [93, 595] width 136 height 15
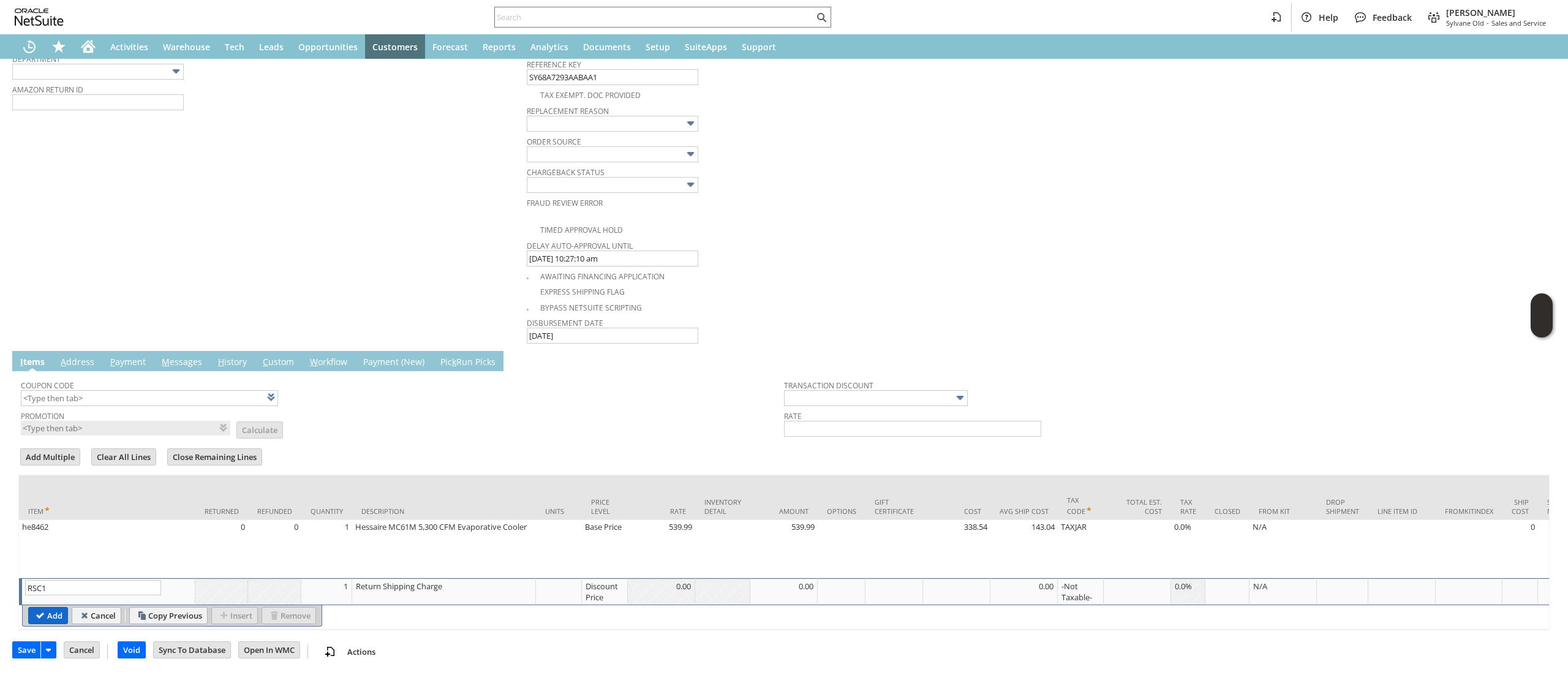
type input "RSC1"
click at [48, 610] on input "Add" at bounding box center [48, 616] width 39 height 16
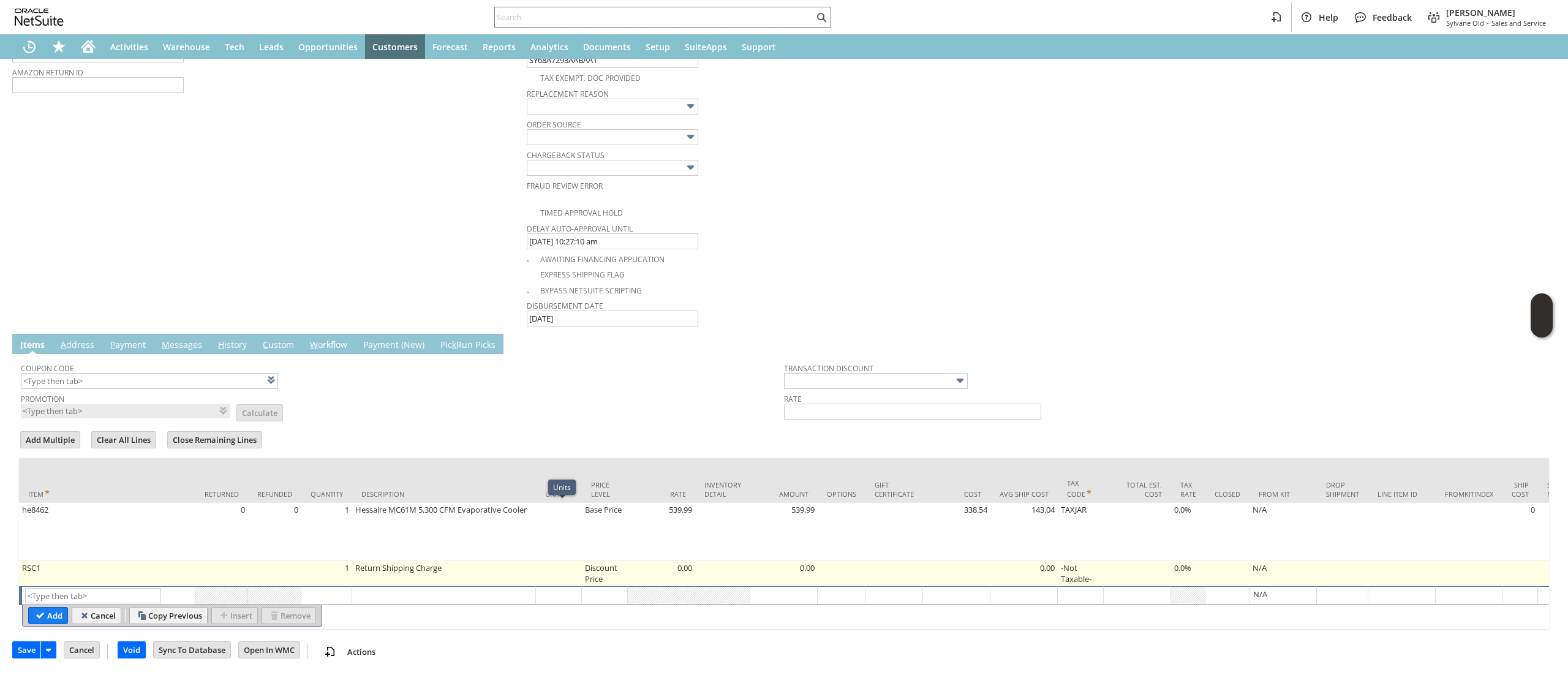
click at [608, 582] on td "Discount Price" at bounding box center [605, 573] width 46 height 25
type input "Disco...rice"
type input "OK"
type input "Make Copy"
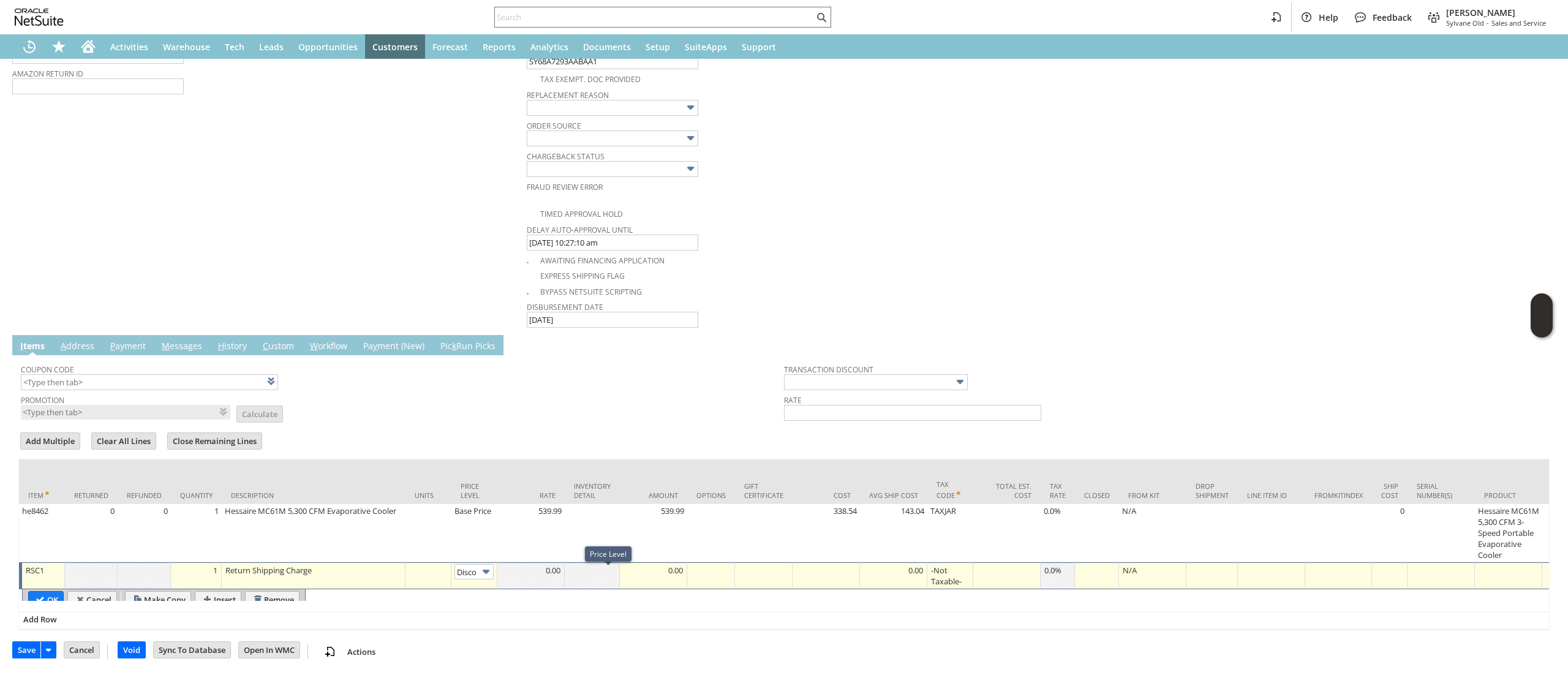
scroll to position [0, 20]
click at [475, 570] on input "Disco...rice" at bounding box center [473, 570] width 39 height 15
type input "Custom"
click at [531, 588] on td at bounding box center [531, 574] width 68 height 27
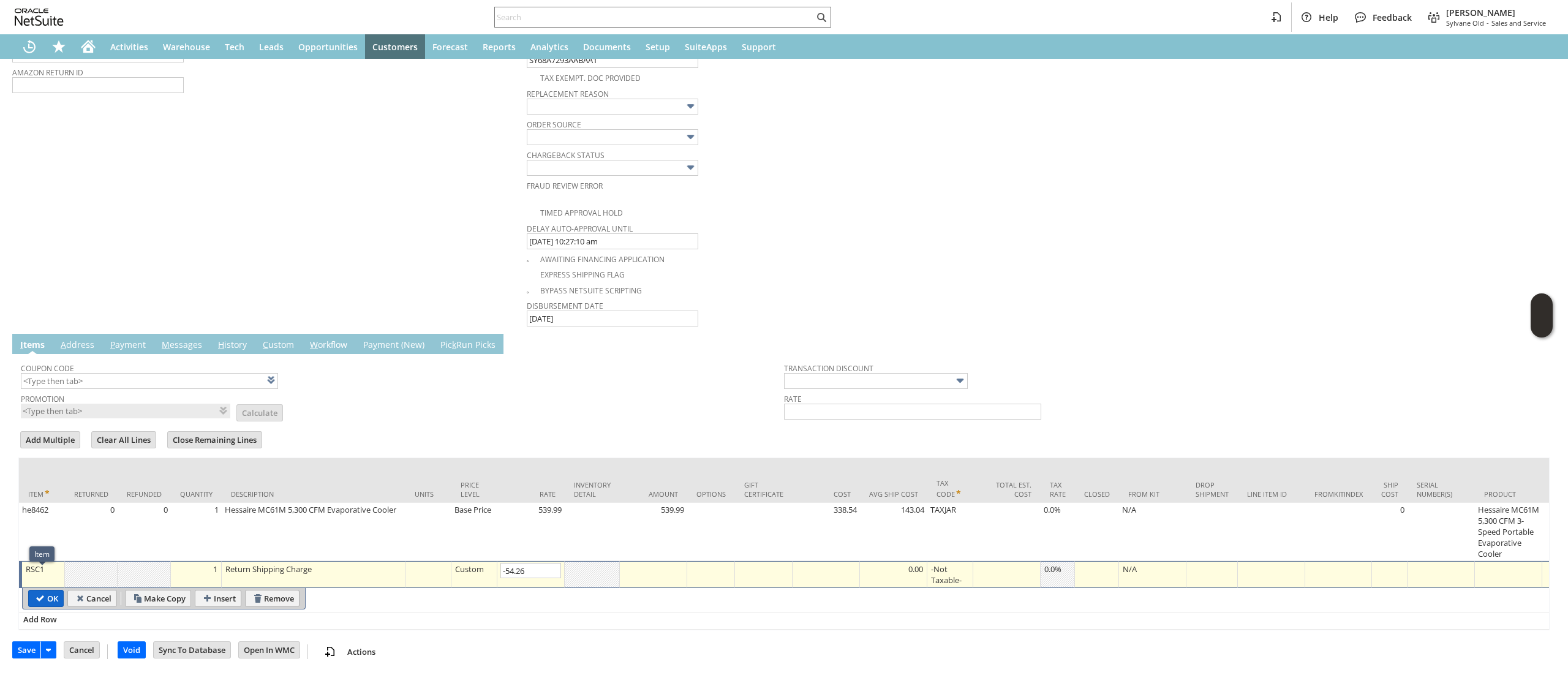
type input "-54.26"
click at [47, 604] on input "OK" at bounding box center [46, 599] width 34 height 16
type input "Add"
type input "Copy Previous"
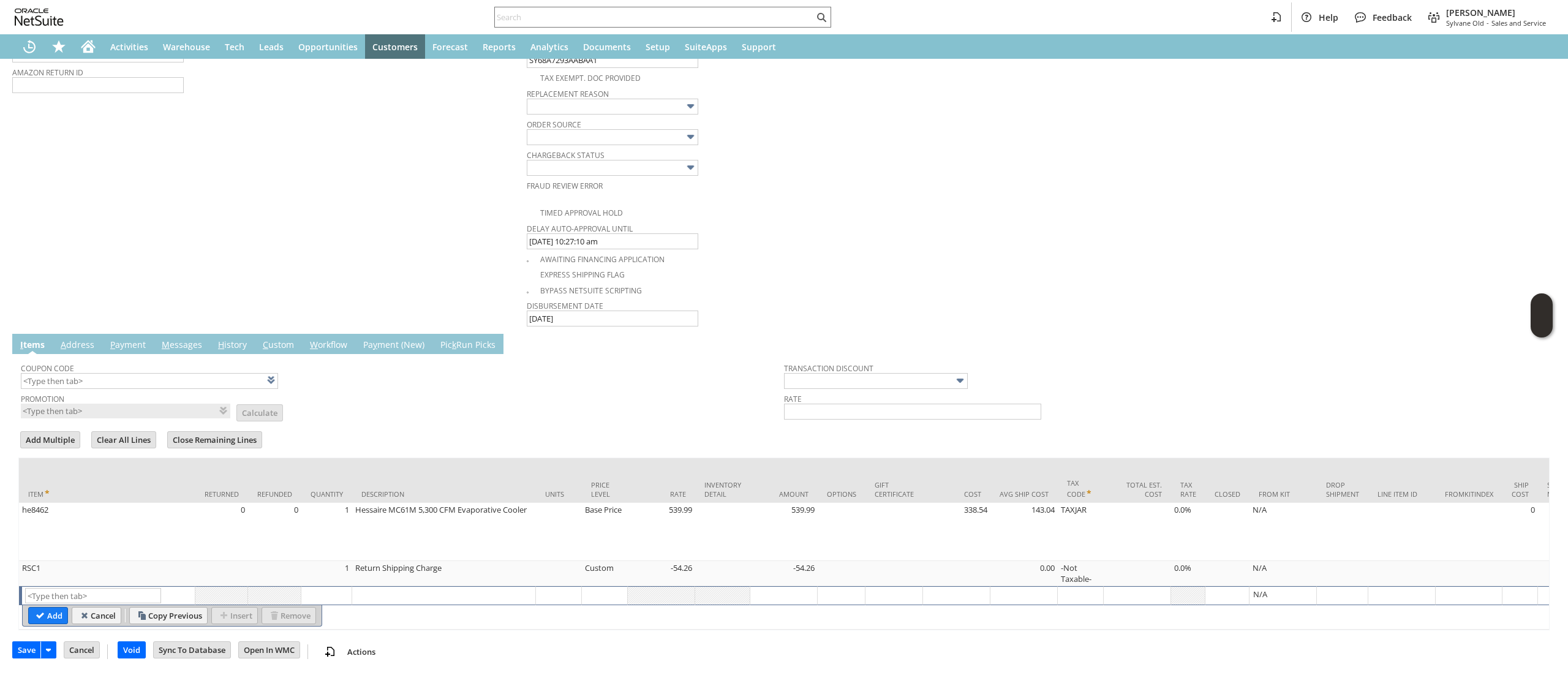
click at [181, 346] on link "M essages" at bounding box center [181, 346] width 47 height 14
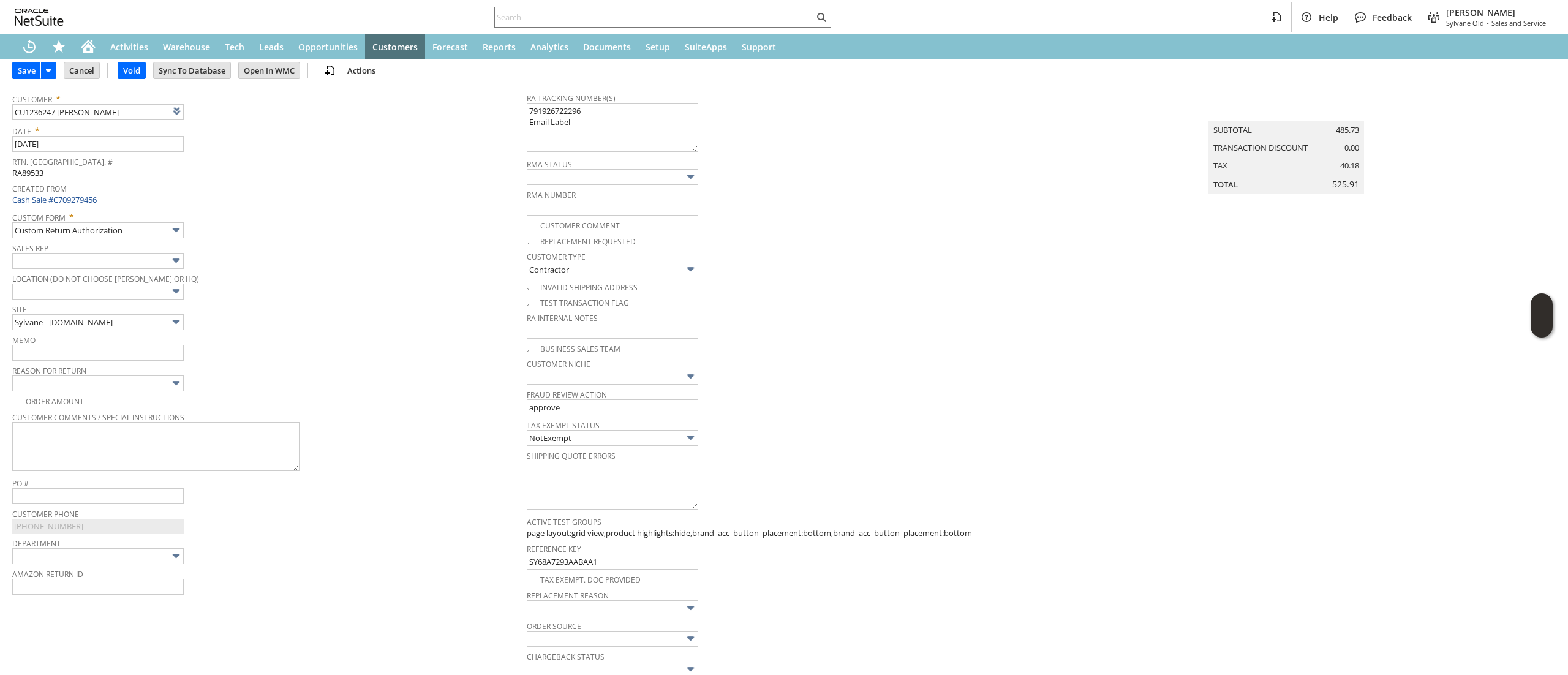
scroll to position [63, 0]
click at [174, 377] on img at bounding box center [176, 382] width 14 height 14
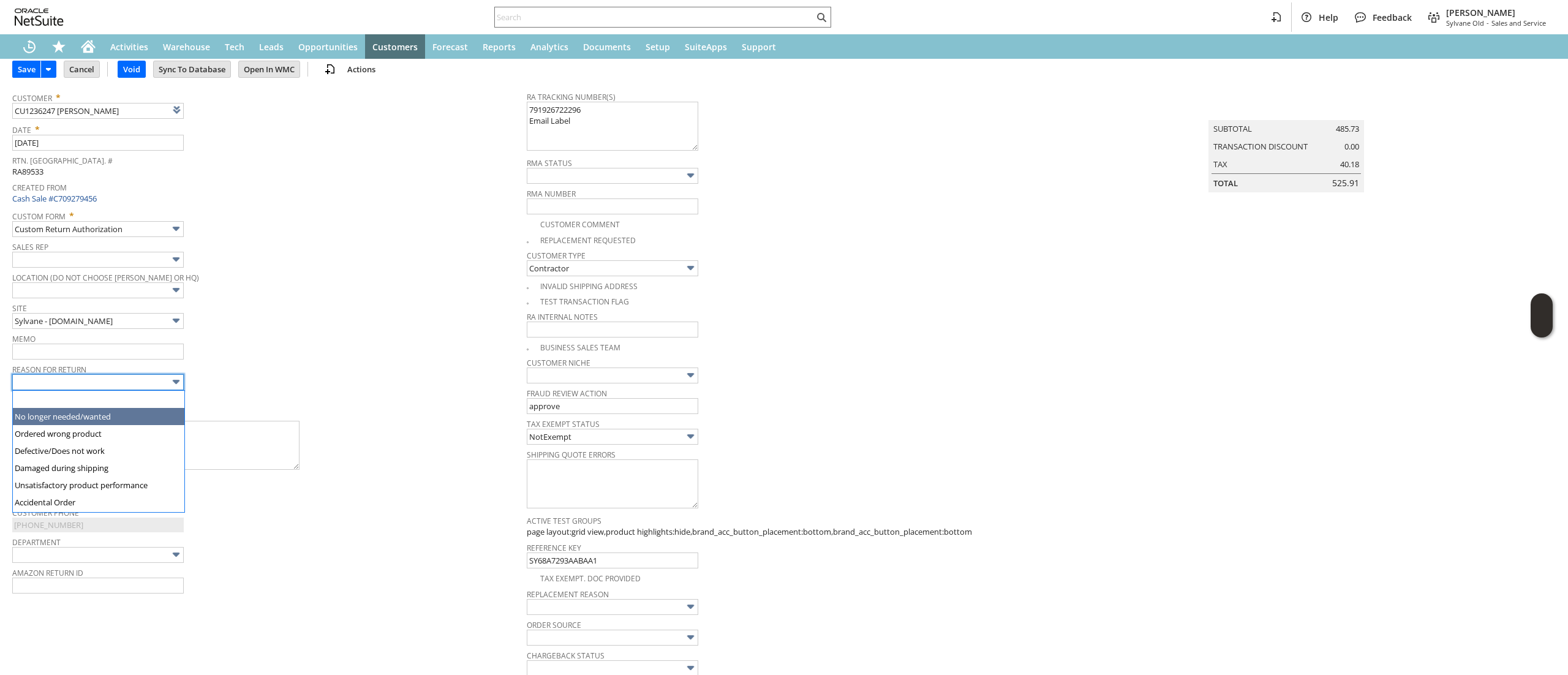
type input "No longer needed/wanted"
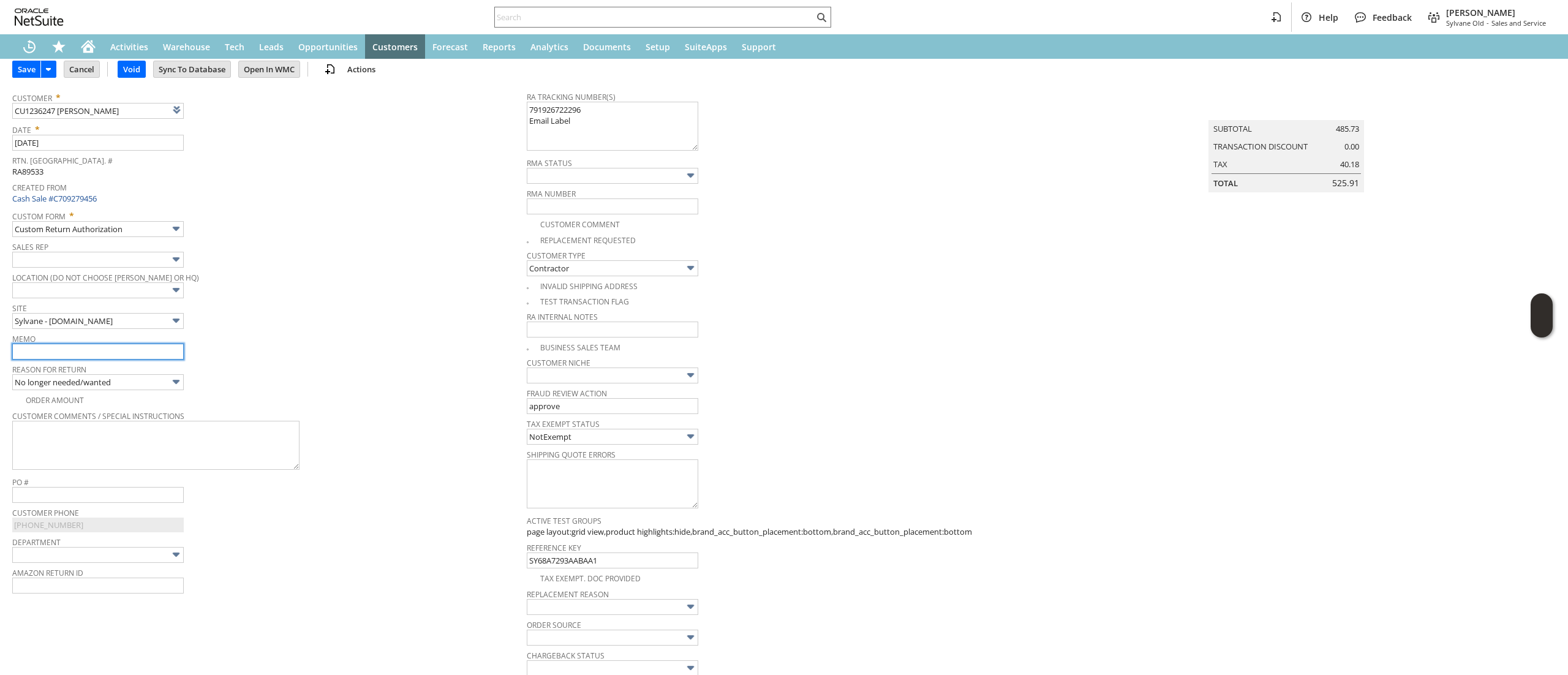
click at [170, 354] on input "text" at bounding box center [98, 352] width 171 height 16
type input "no longer needed. Returning"
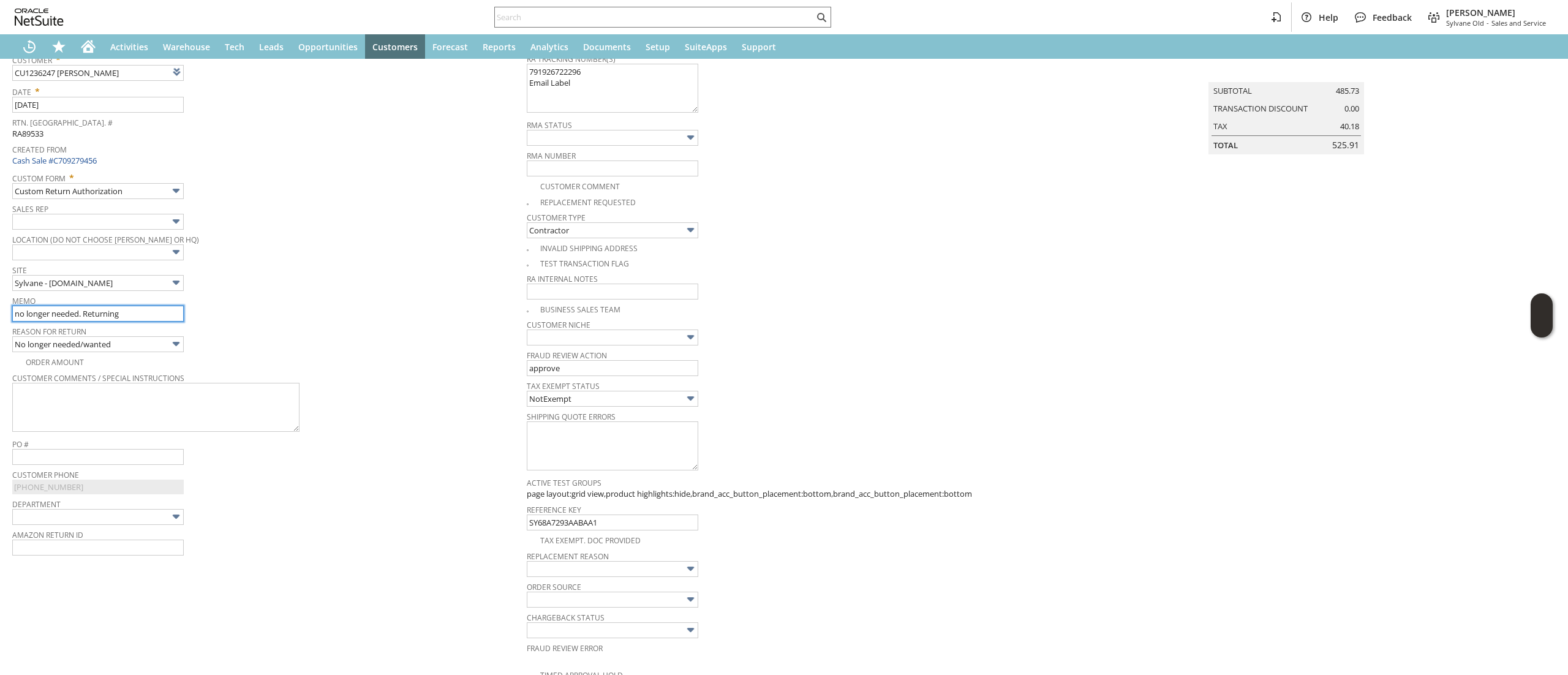
scroll to position [0, 0]
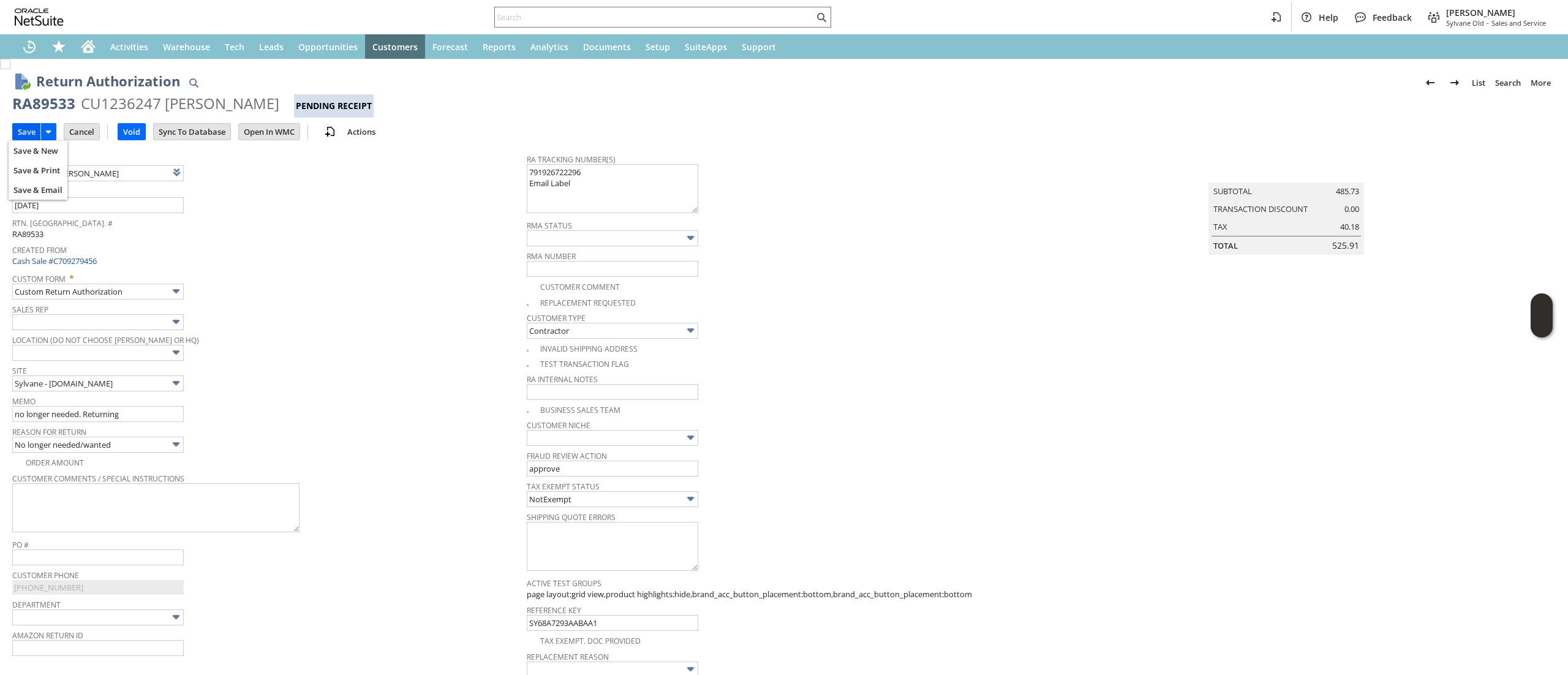
click at [26, 134] on input "Save" at bounding box center [27, 132] width 28 height 16
click at [213, 170] on link at bounding box center [208, 172] width 14 height 14
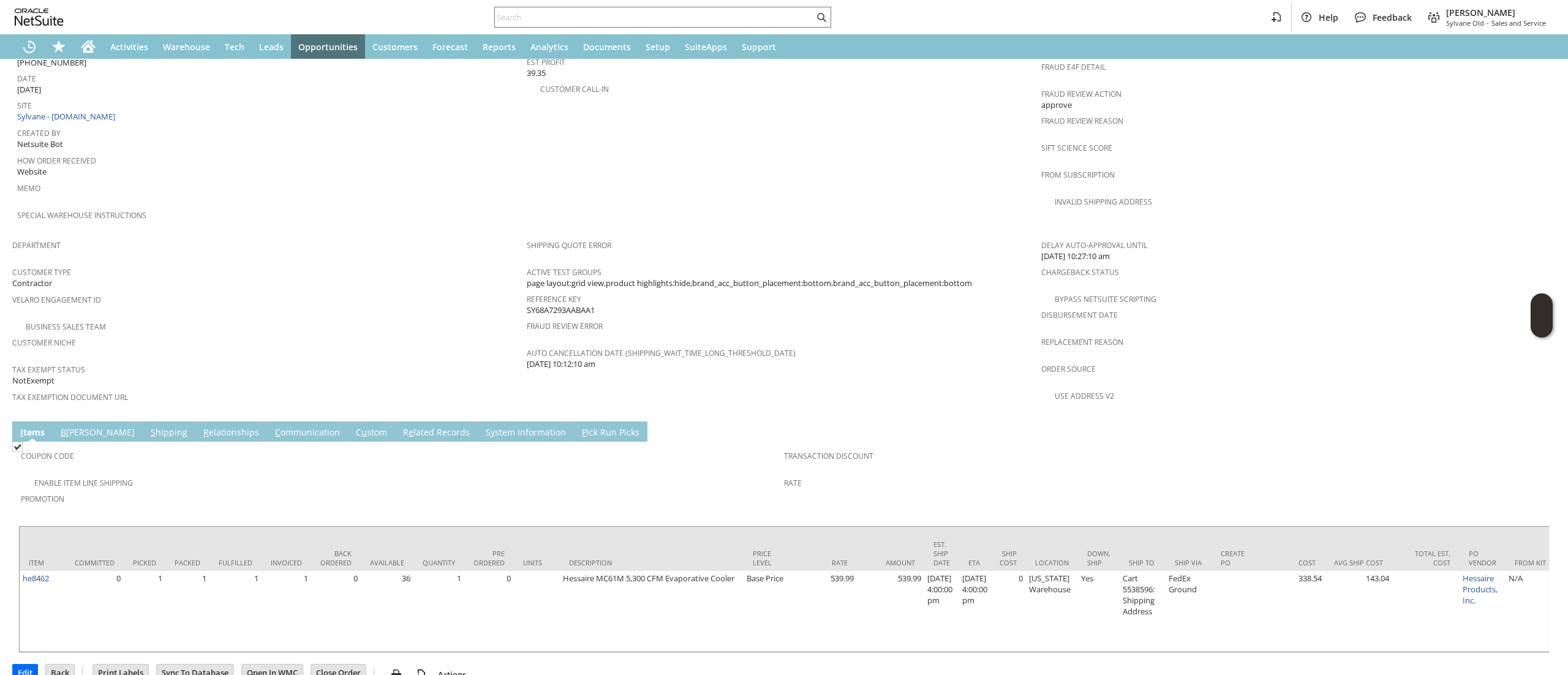
scroll to position [611, 0]
